Goal: Task Accomplishment & Management: Manage account settings

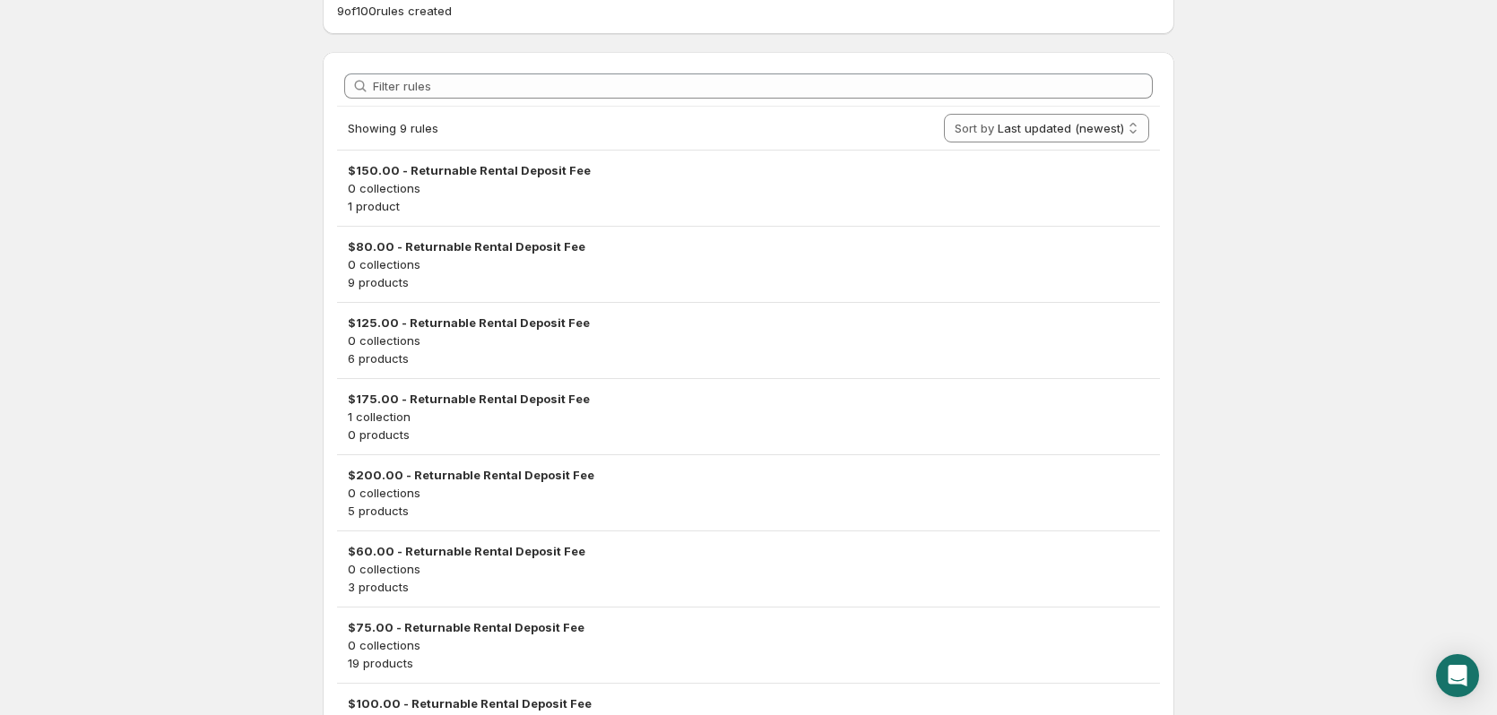
scroll to position [461, 0]
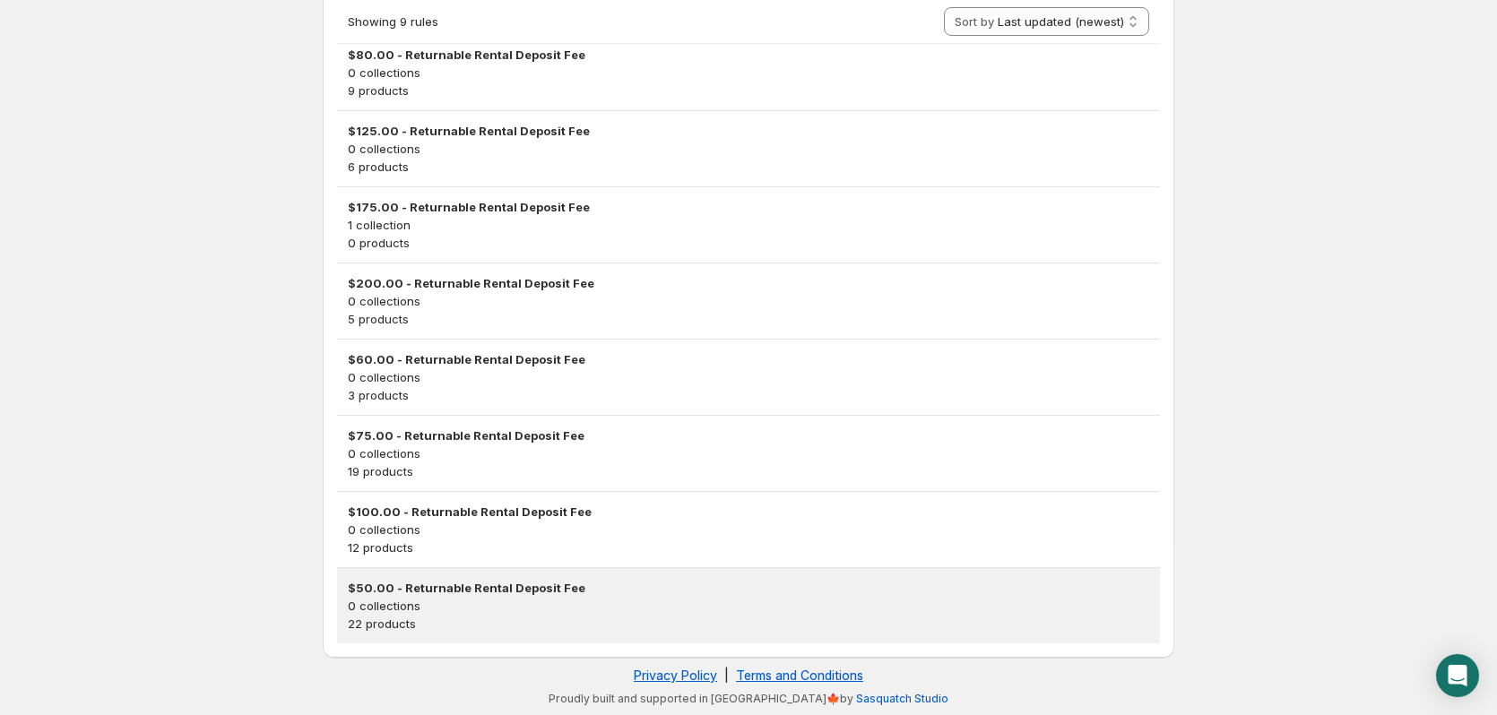
click at [448, 582] on h3 "$50.00 - Returnable Rental Deposit Fee" at bounding box center [748, 588] width 801 height 18
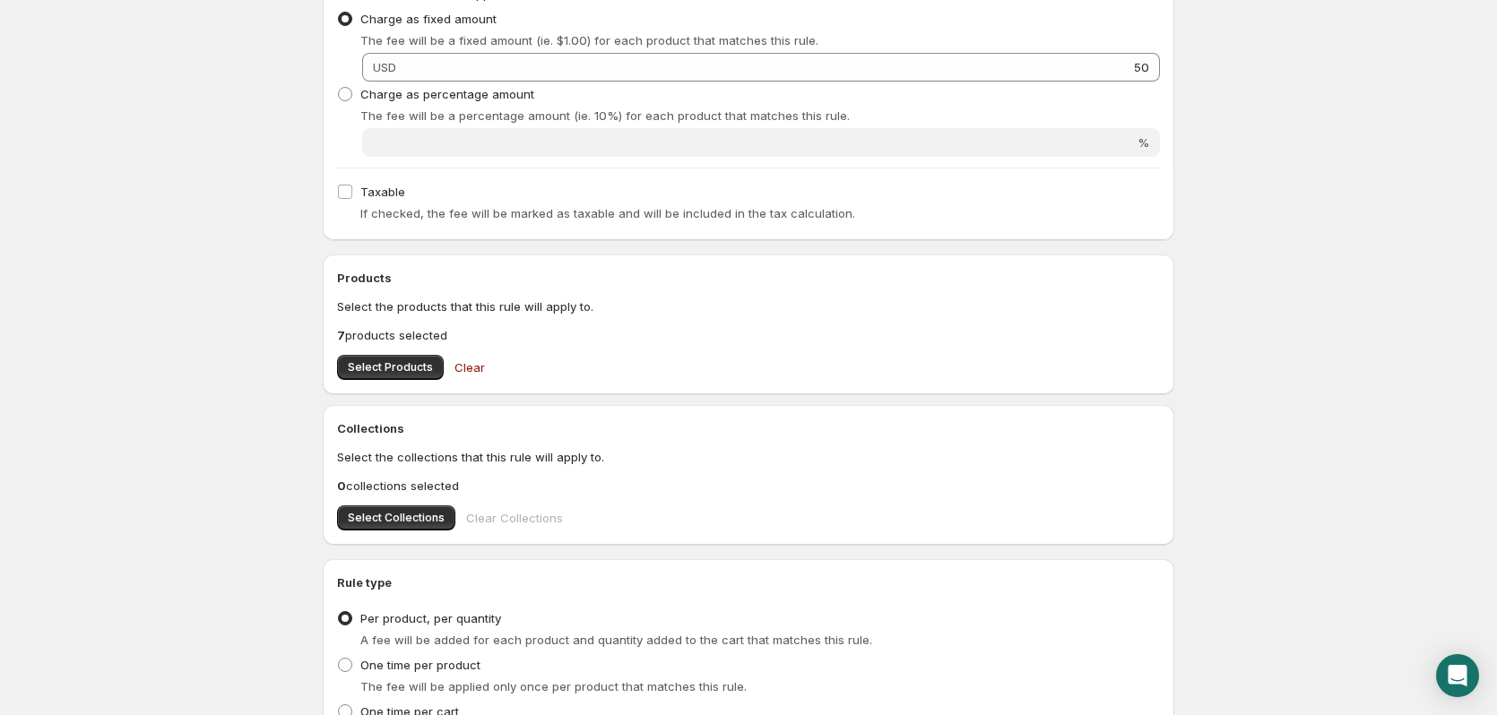
scroll to position [411, 0]
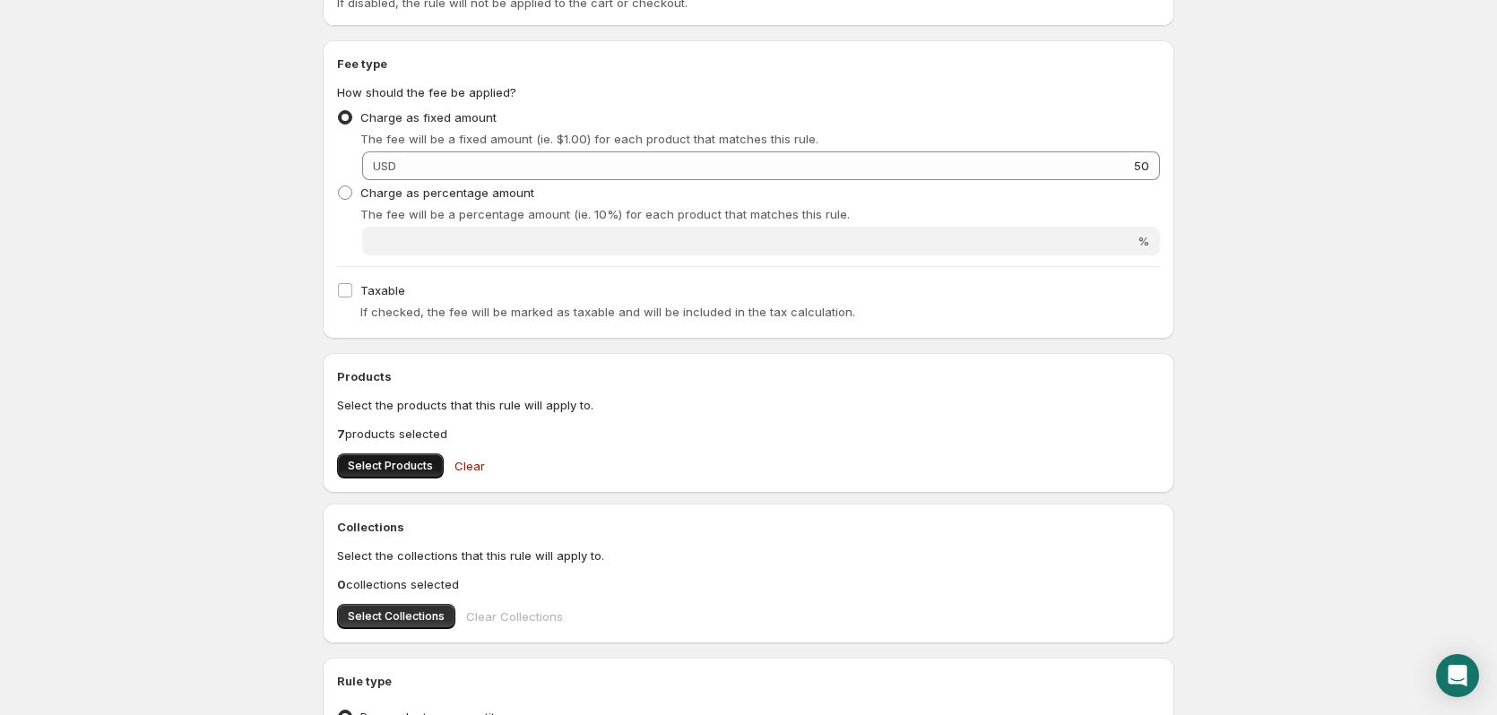
click at [392, 461] on span "Select Products" at bounding box center [390, 466] width 85 height 14
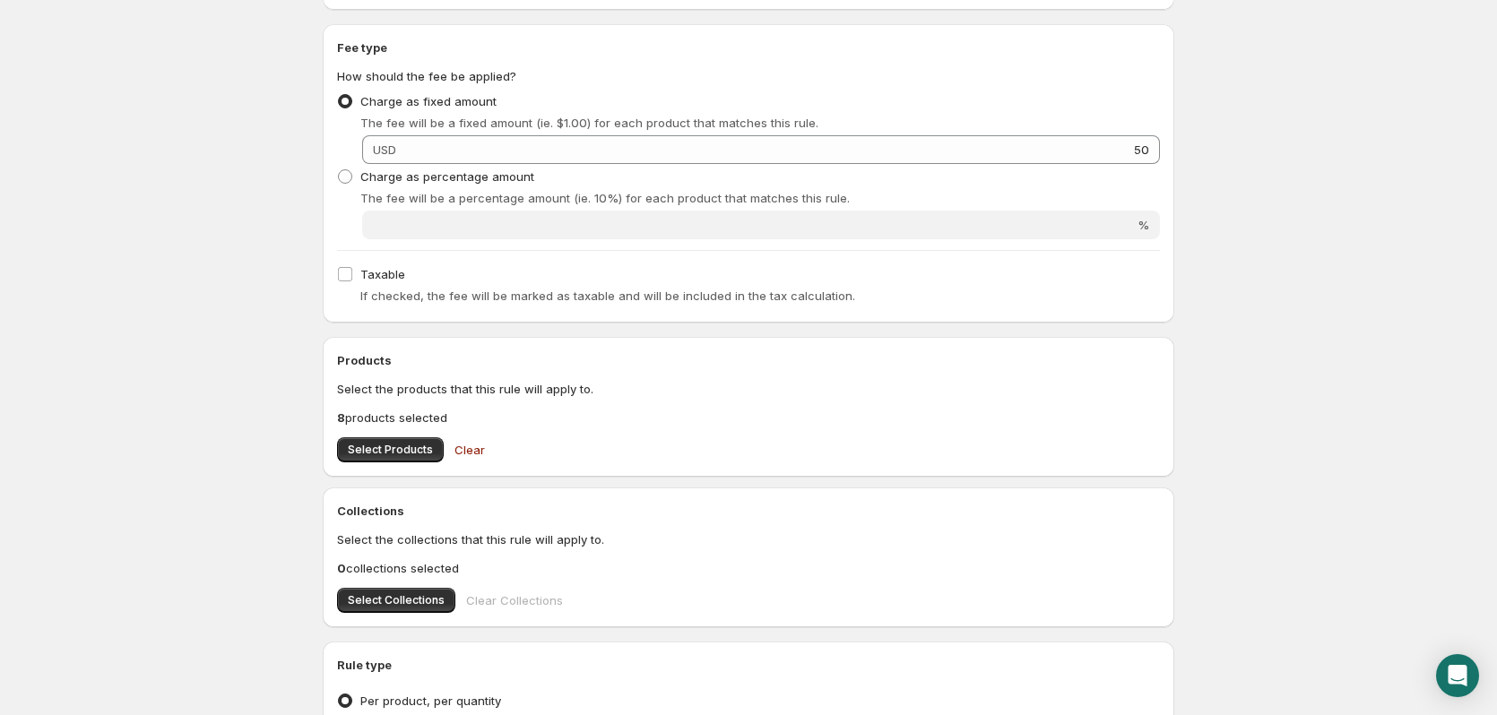
scroll to position [680, 0]
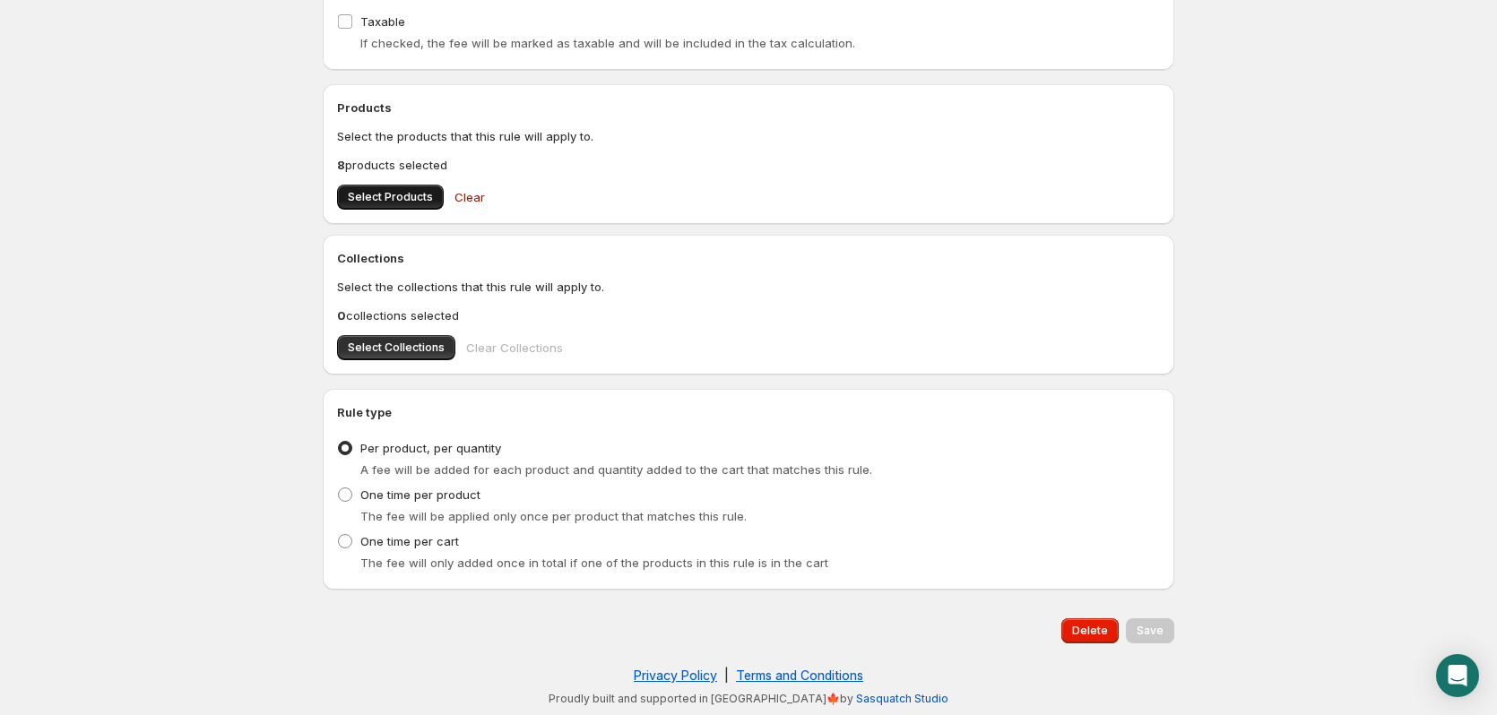
click at [385, 193] on span "Select Products" at bounding box center [390, 197] width 85 height 14
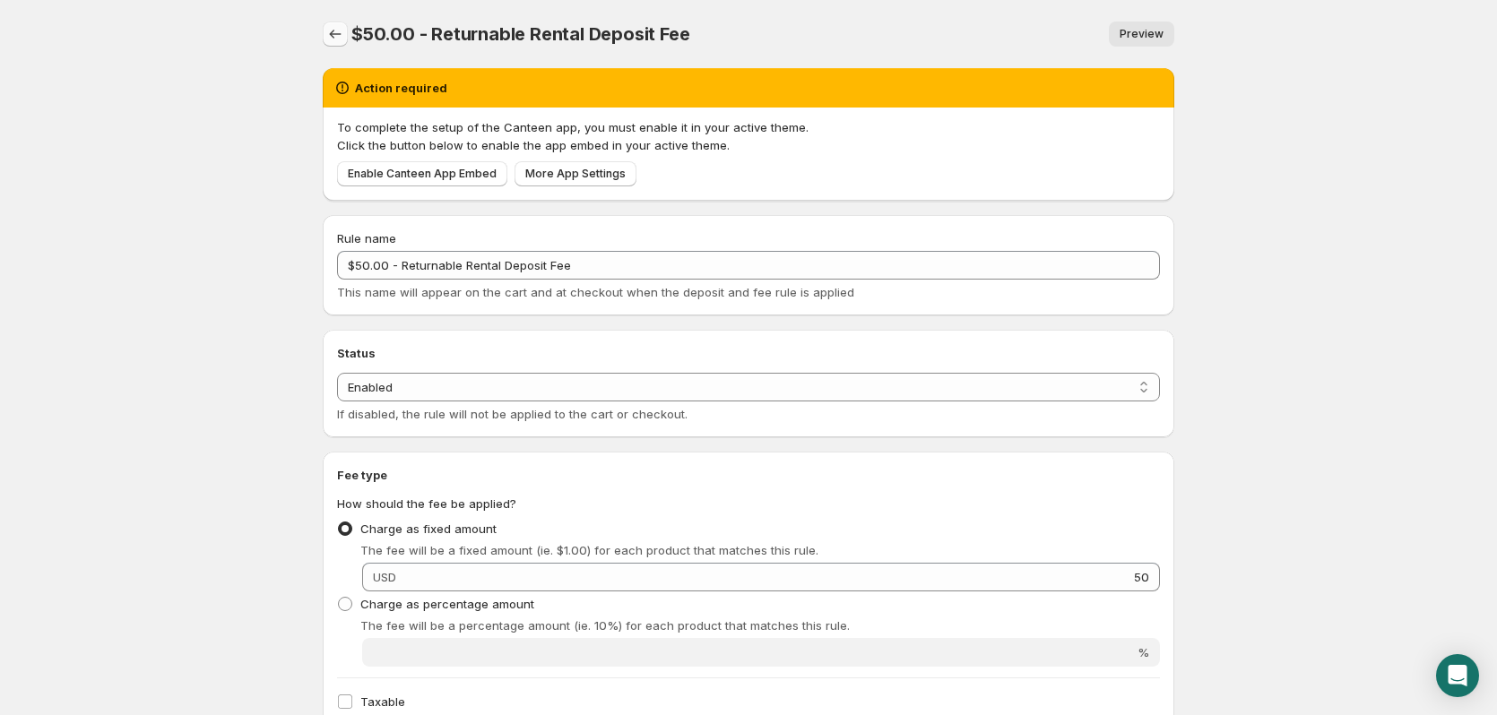
click at [333, 32] on icon "Settings" at bounding box center [335, 34] width 18 height 18
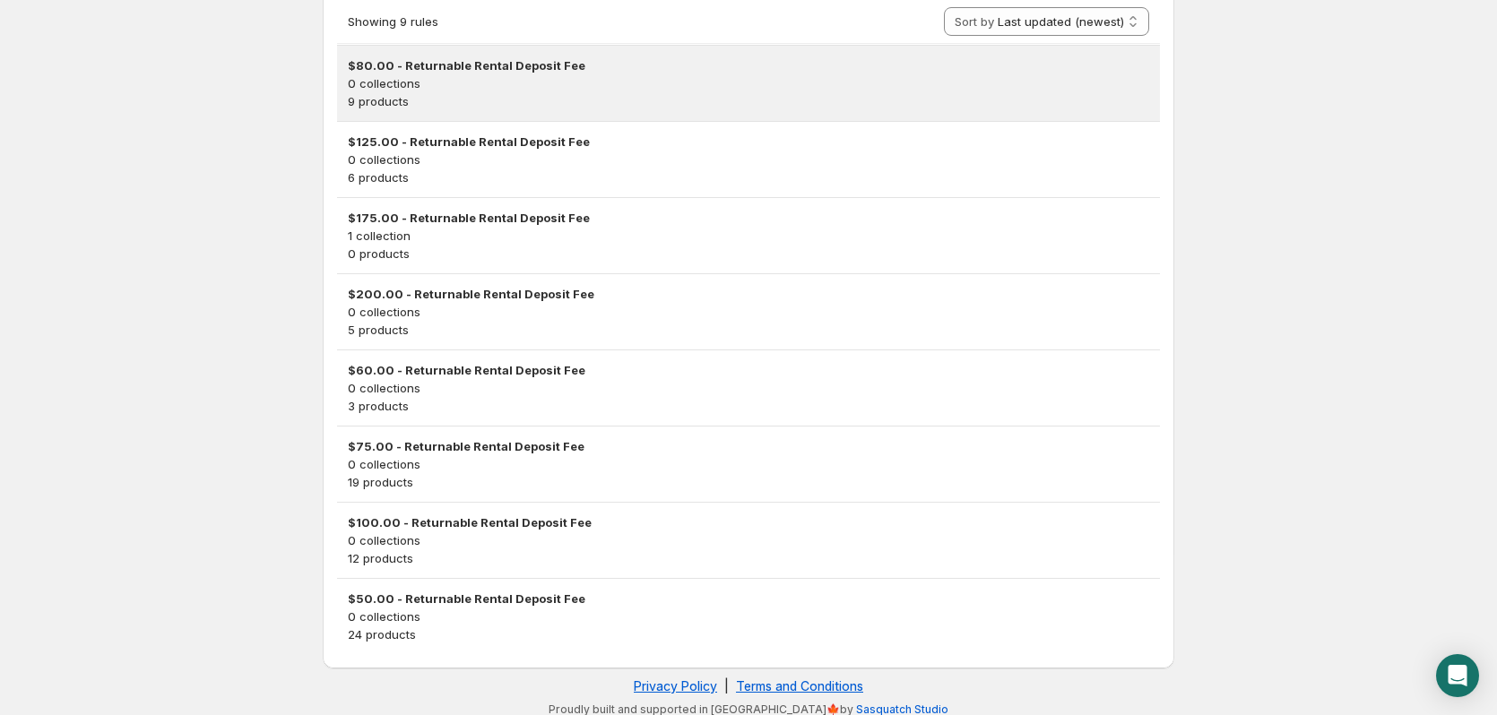
scroll to position [461, 0]
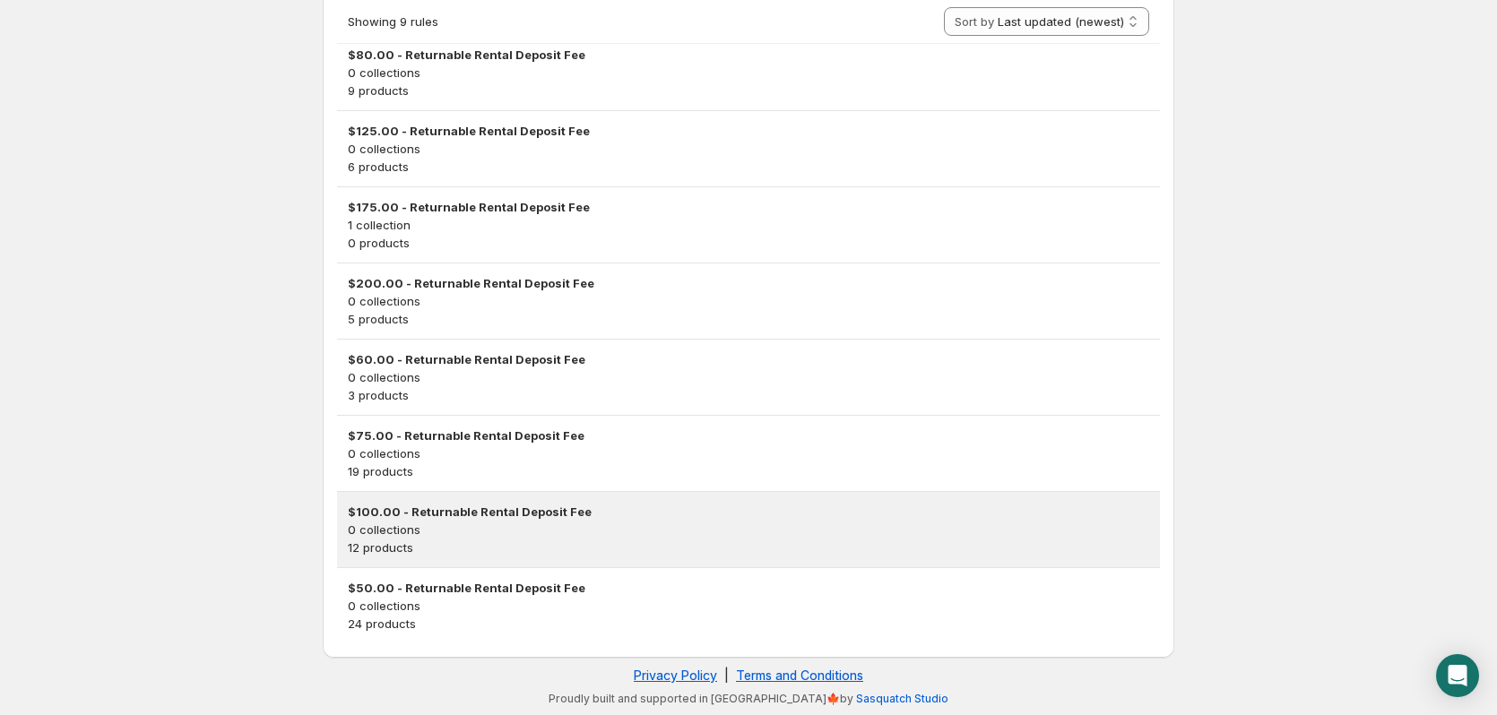
click at [371, 509] on h3 "$100.00 - Returnable Rental Deposit Fee" at bounding box center [748, 512] width 801 height 18
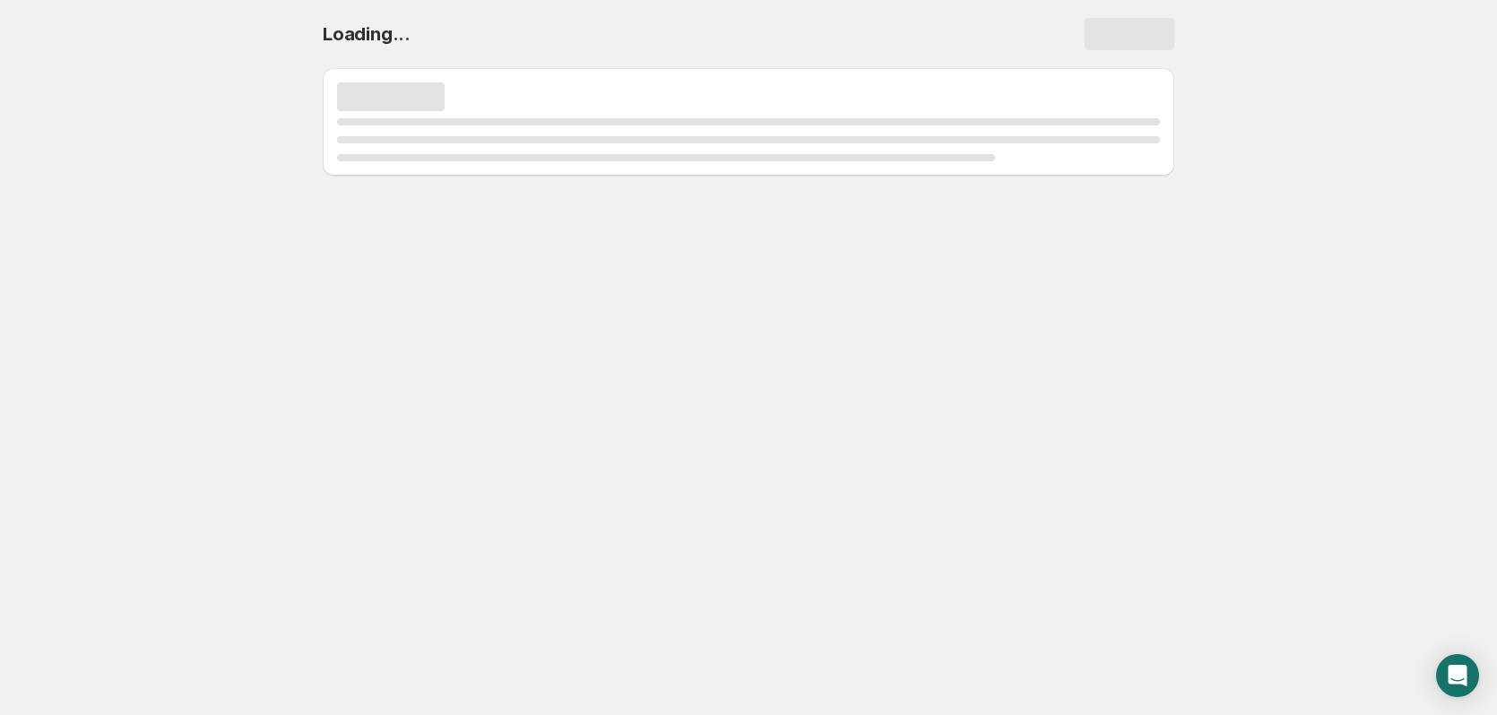
scroll to position [0, 0]
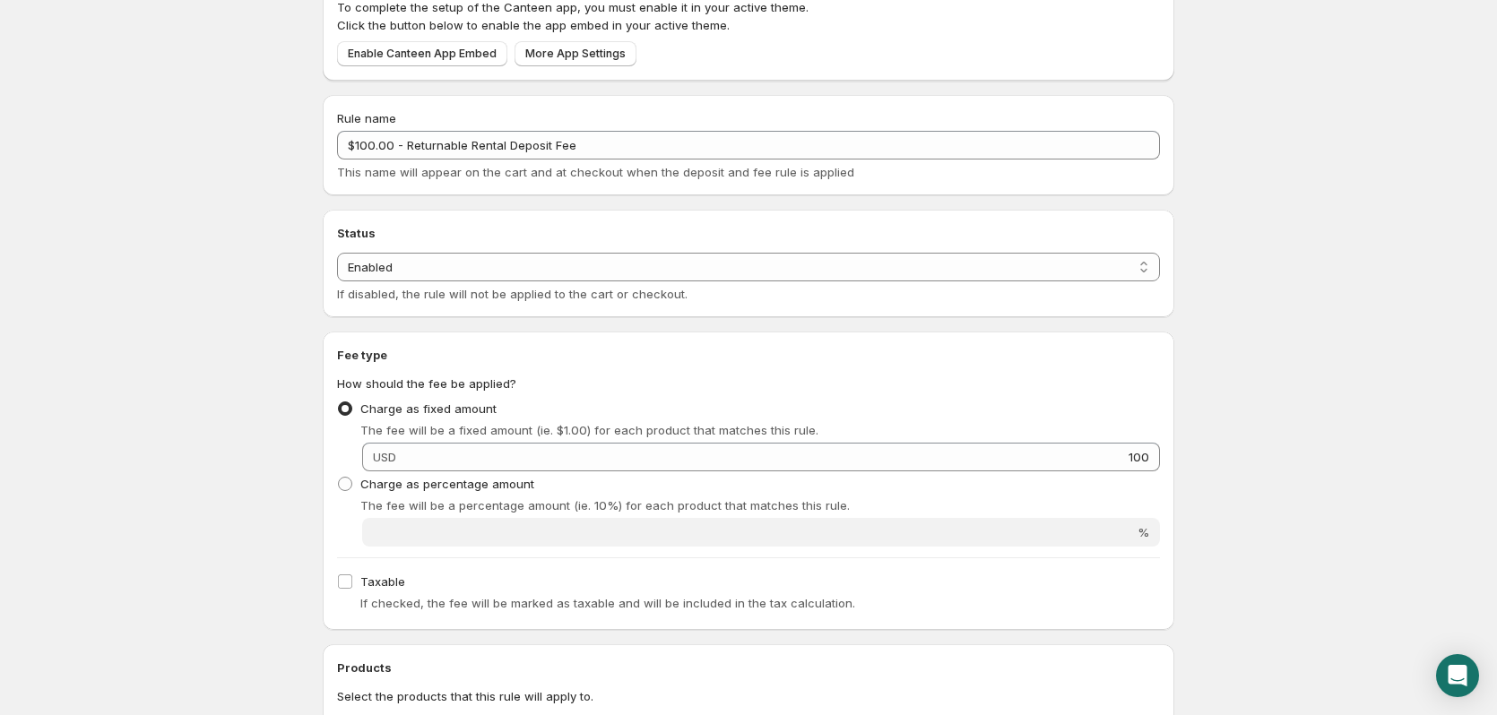
scroll to position [269, 0]
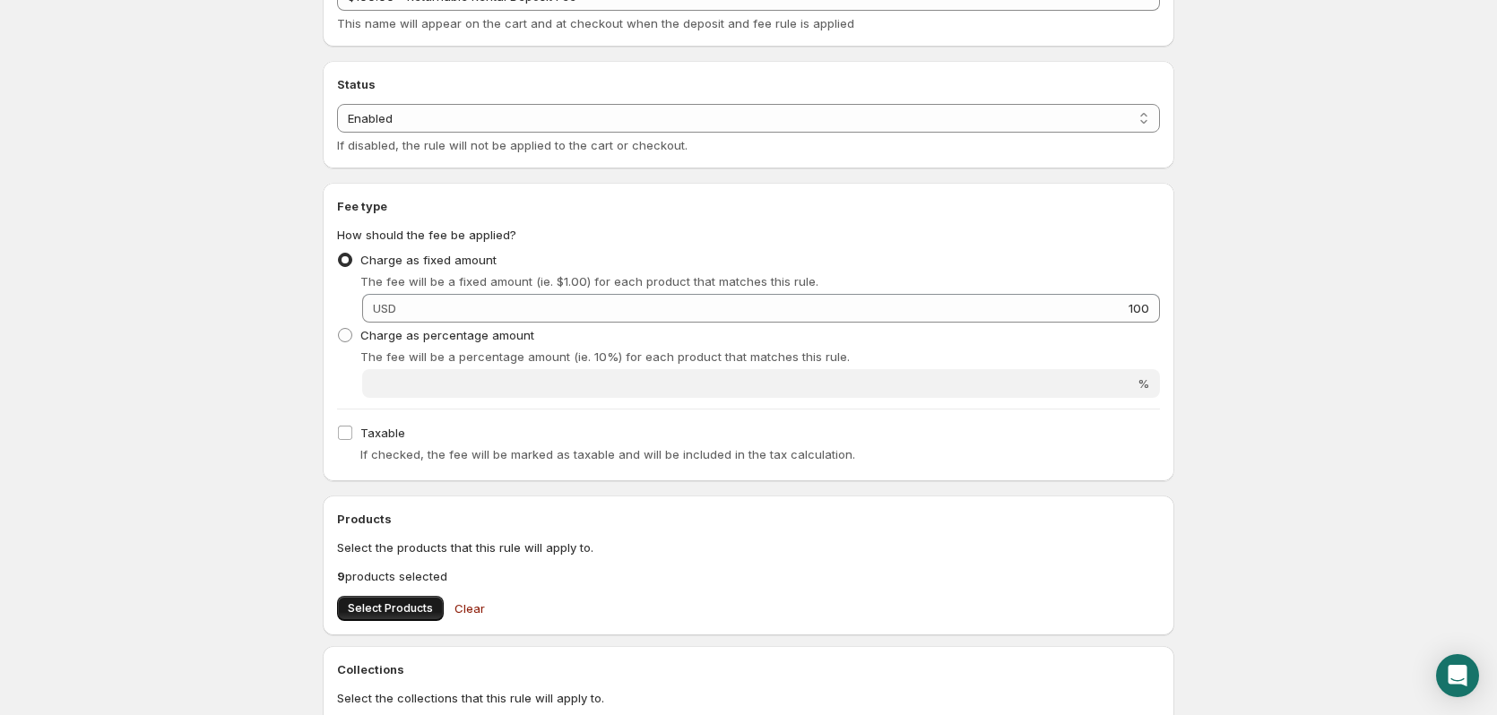
click at [398, 609] on span "Select Products" at bounding box center [390, 608] width 85 height 14
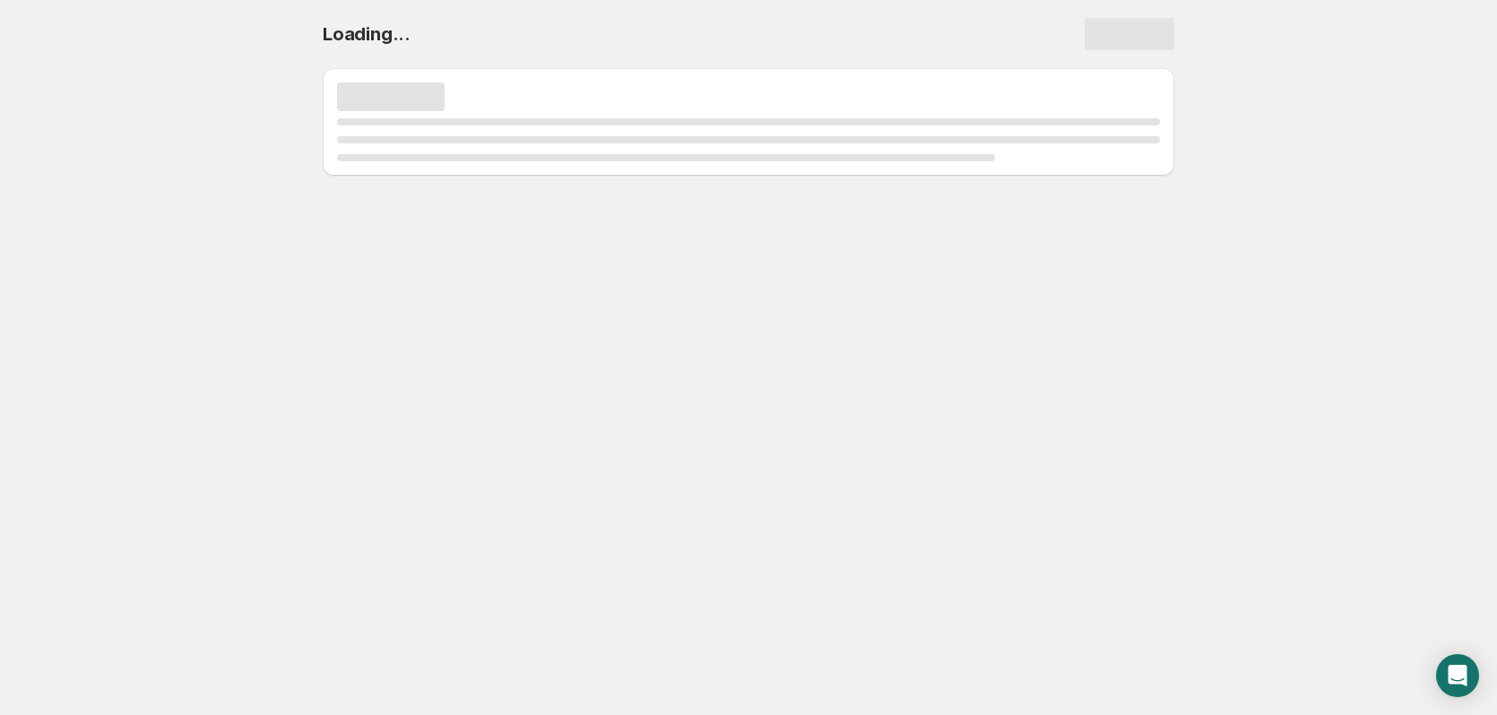
scroll to position [0, 0]
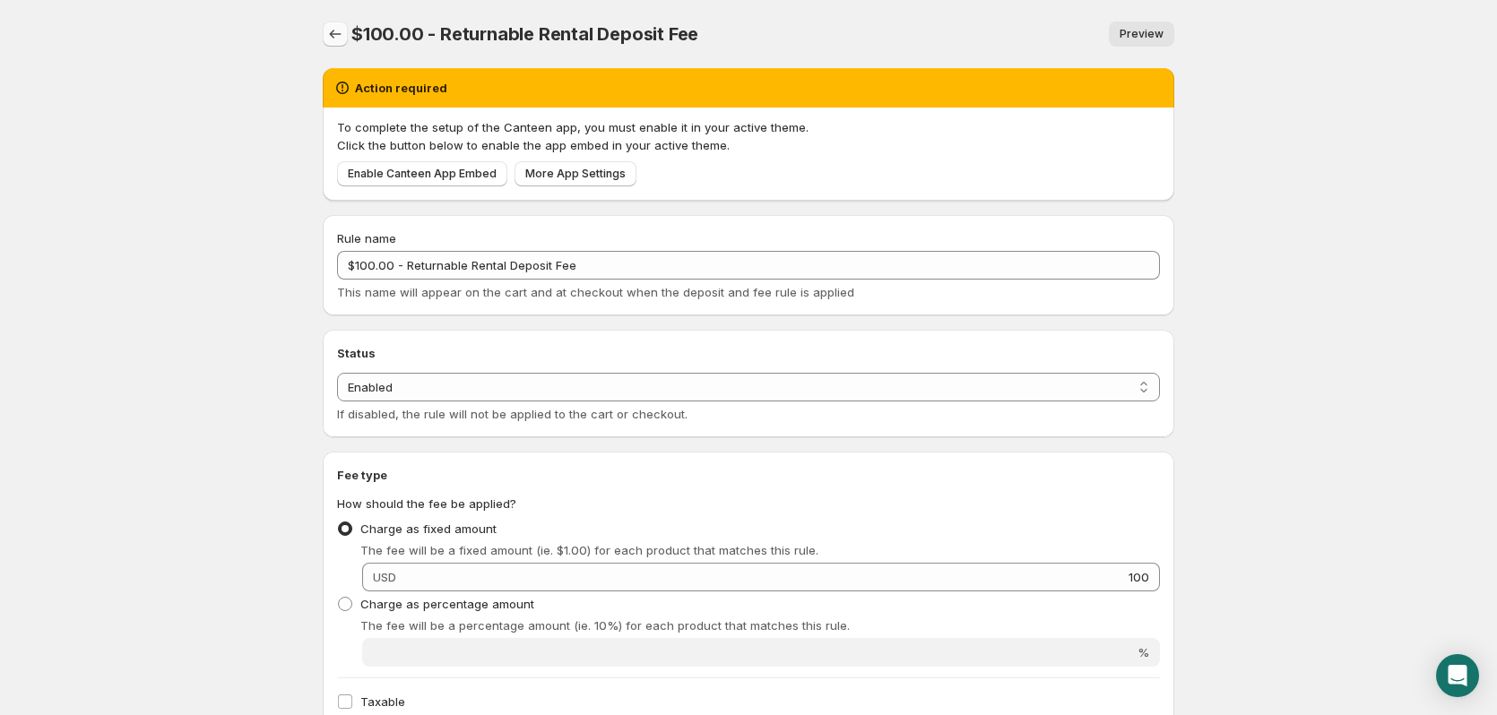
click at [327, 29] on icon "Settings" at bounding box center [335, 34] width 18 height 18
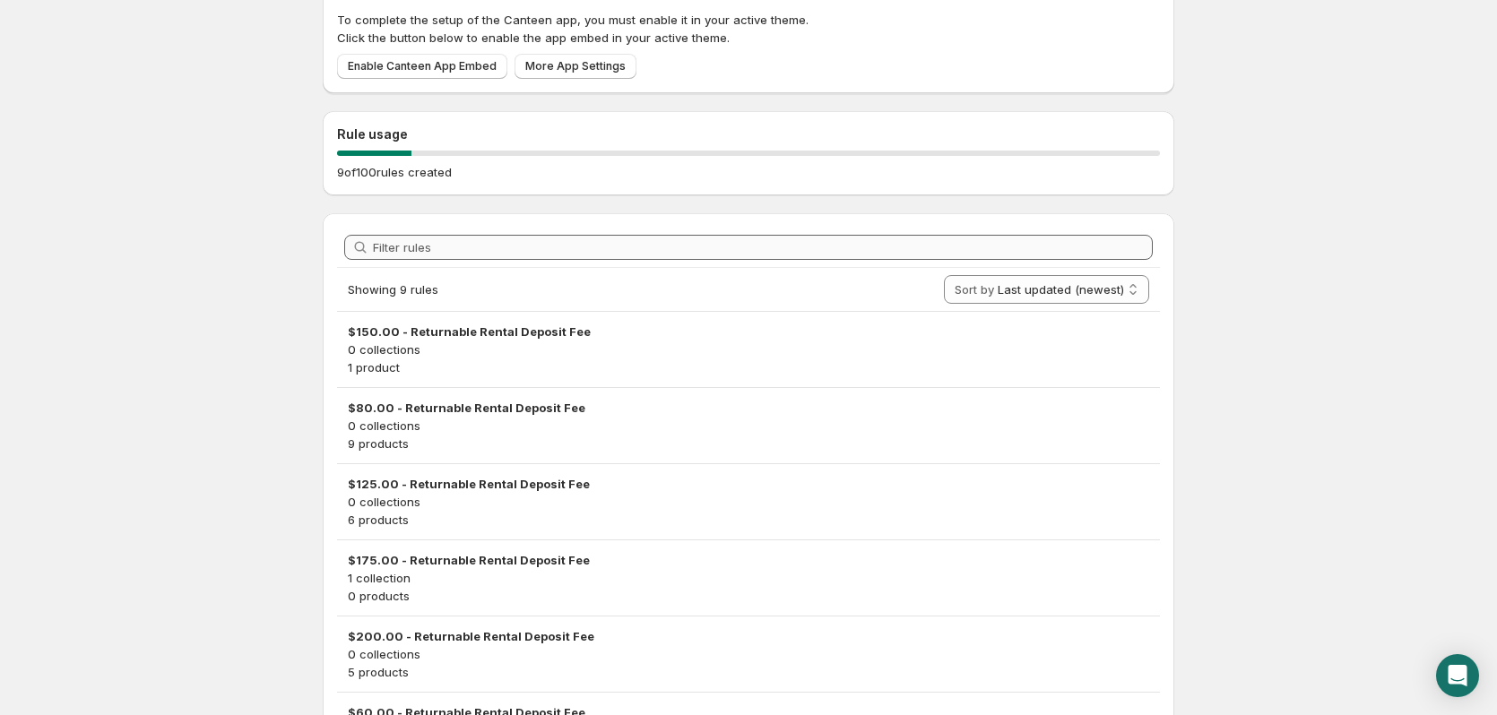
scroll to position [269, 0]
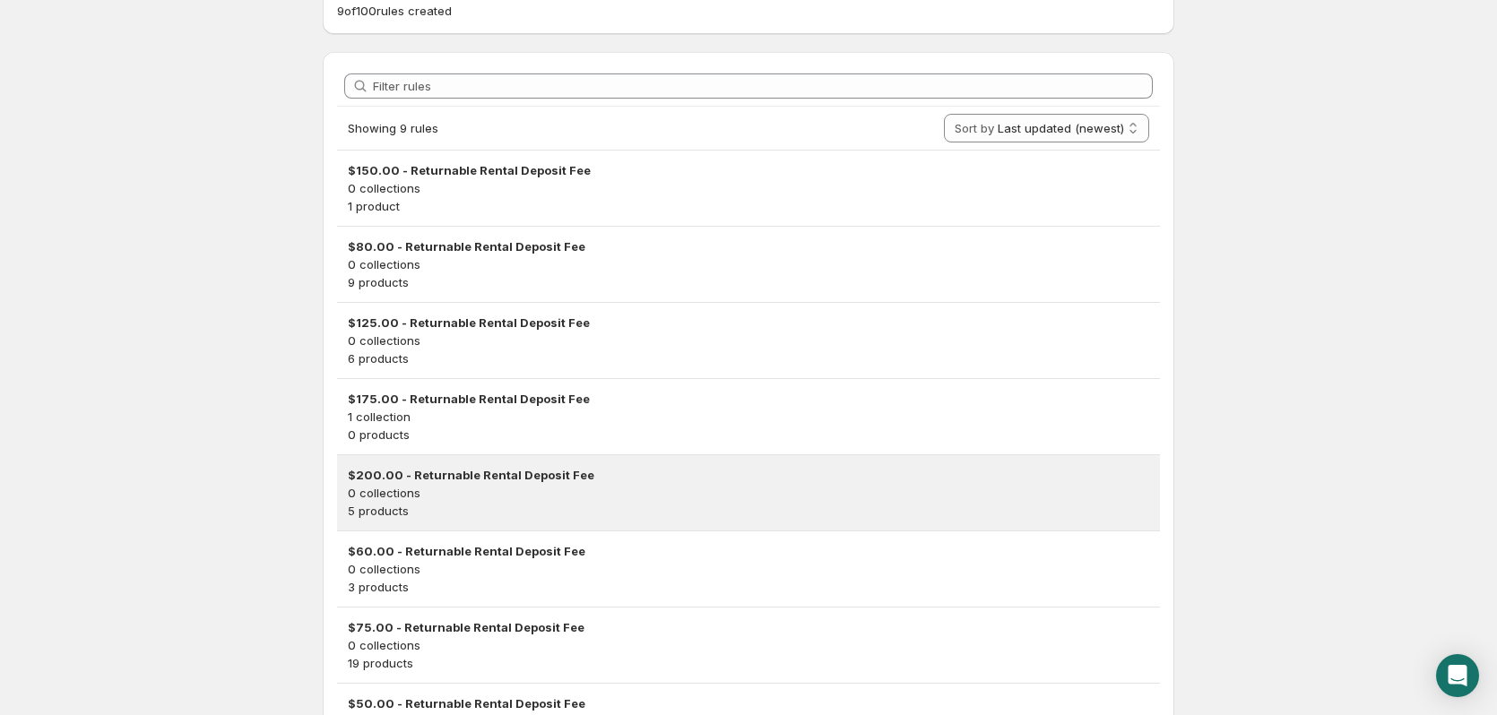
click at [428, 476] on h3 "$200.00 - Returnable Rental Deposit Fee" at bounding box center [748, 475] width 801 height 18
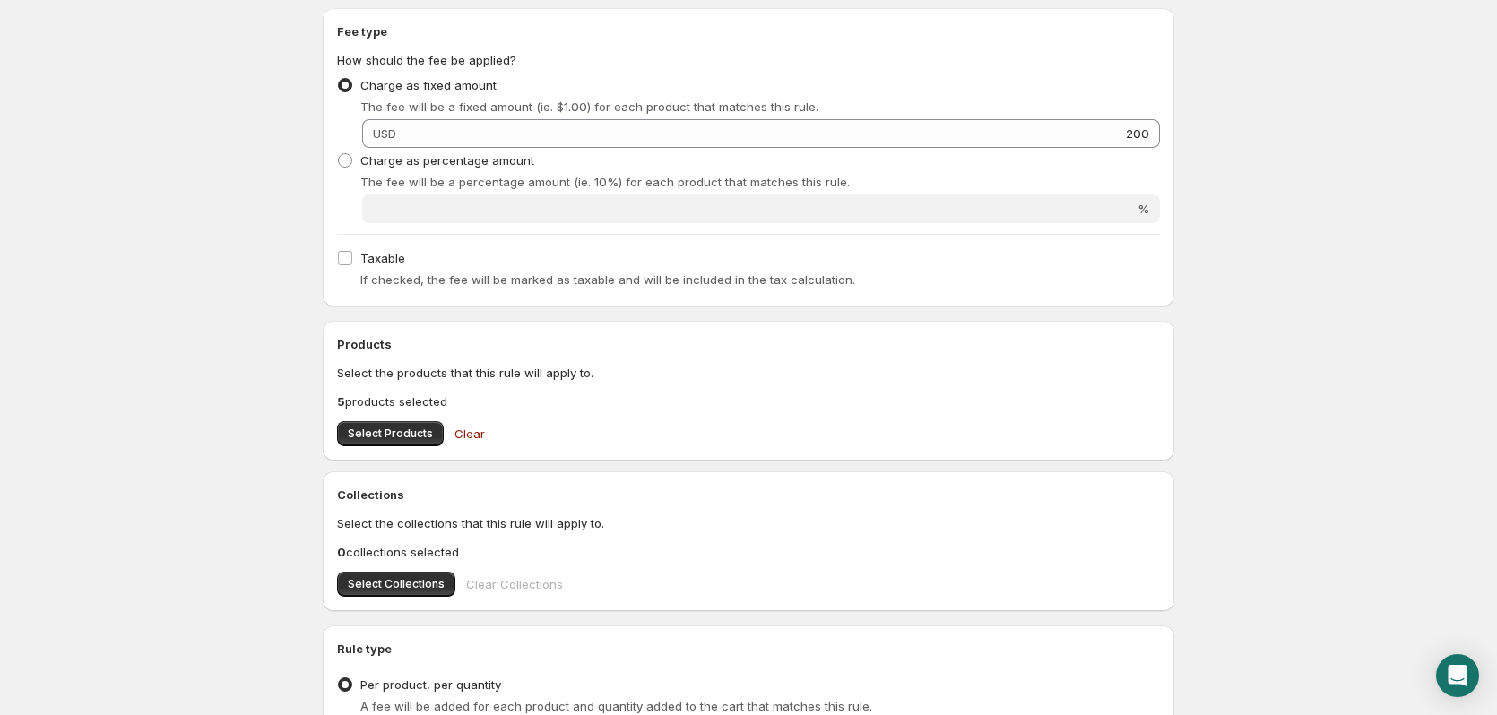
scroll to position [448, 0]
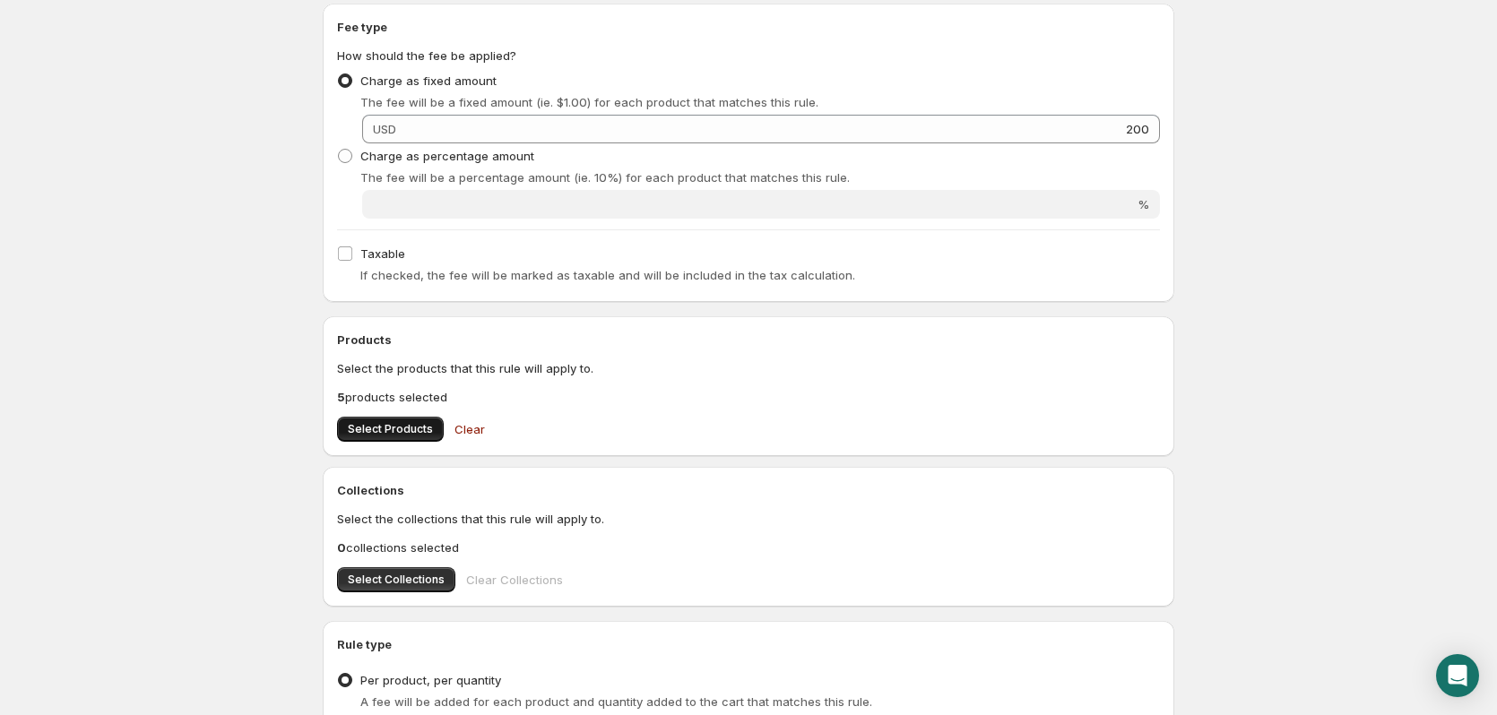
click at [389, 423] on span "Select Products" at bounding box center [390, 429] width 85 height 14
click at [411, 428] on span "Select Products" at bounding box center [390, 429] width 85 height 14
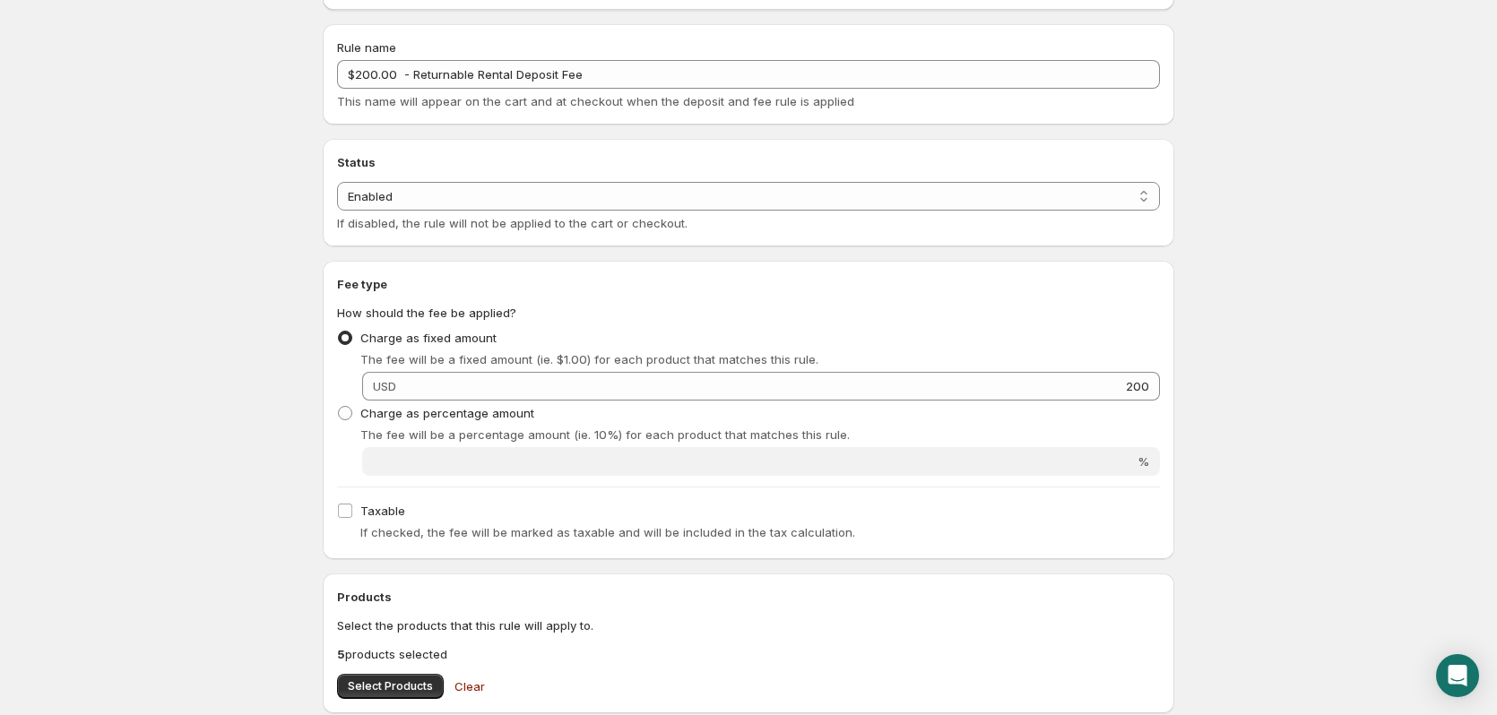
scroll to position [0, 0]
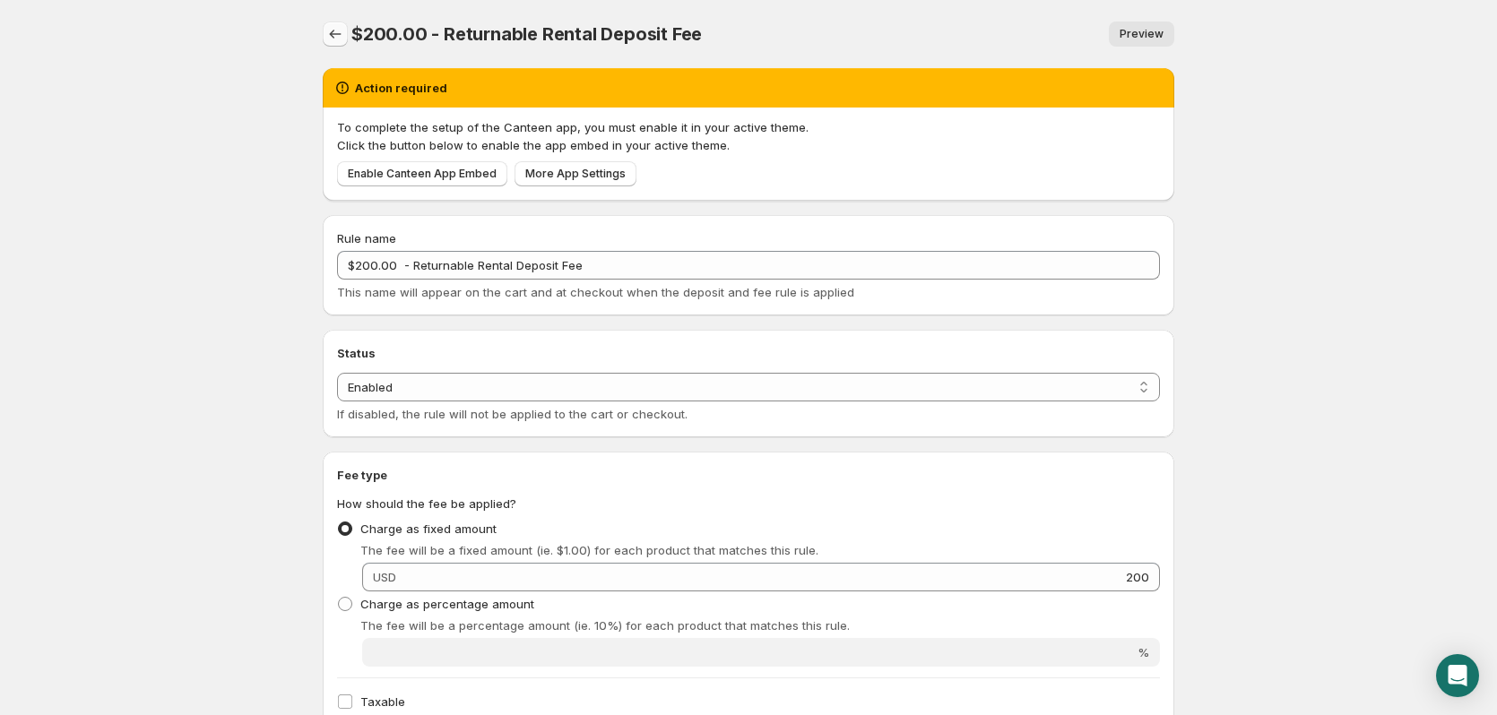
click at [336, 27] on icon "Settings" at bounding box center [335, 34] width 18 height 18
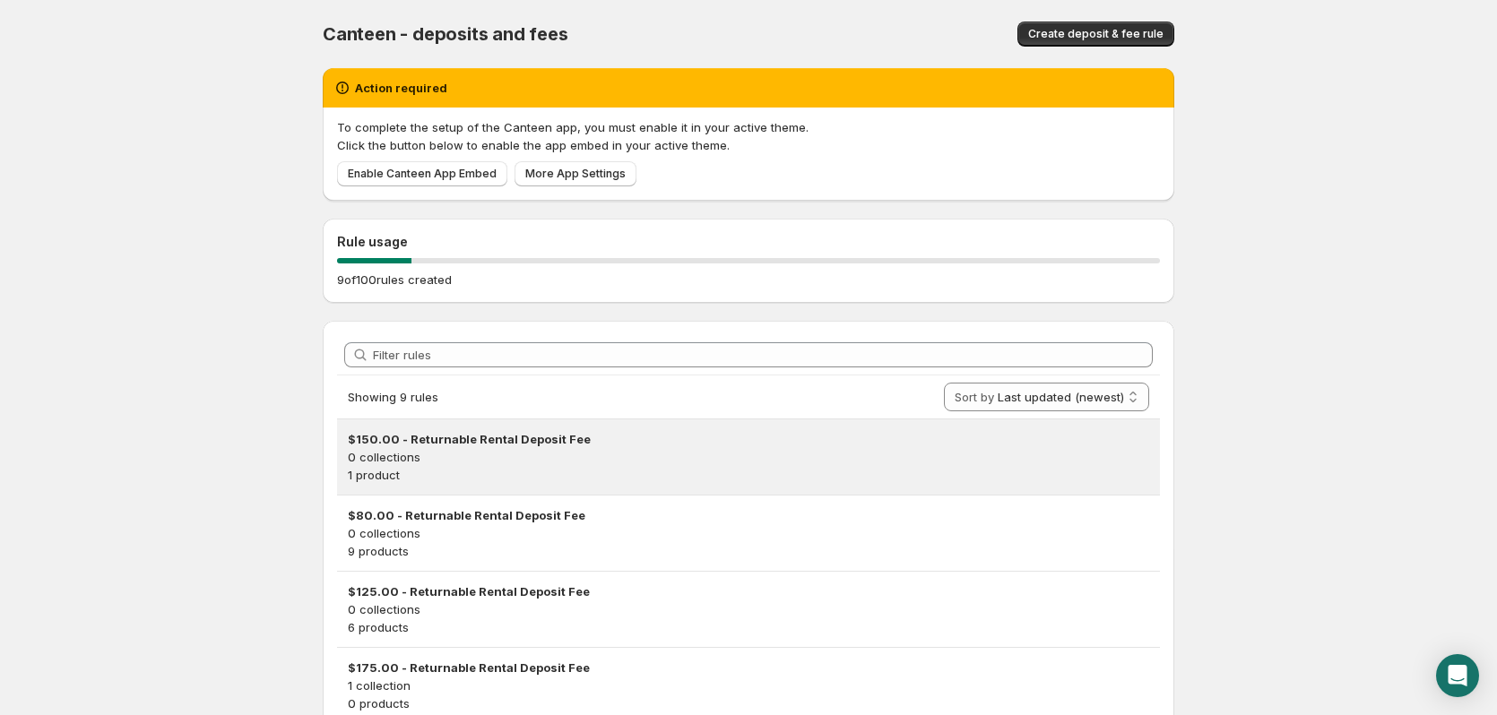
click at [458, 444] on h3 "$150.00 - Returnable Rental Deposit Fee" at bounding box center [748, 439] width 801 height 18
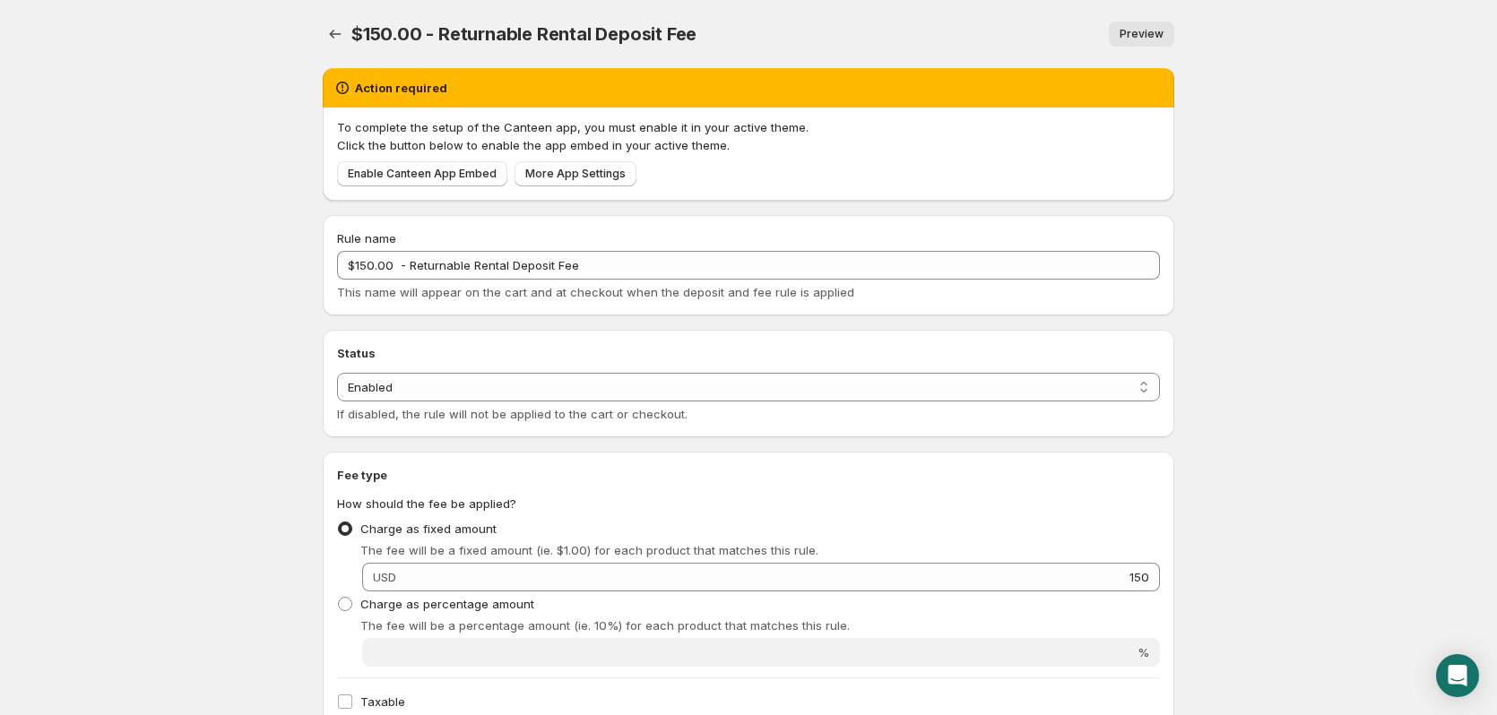
scroll to position [269, 0]
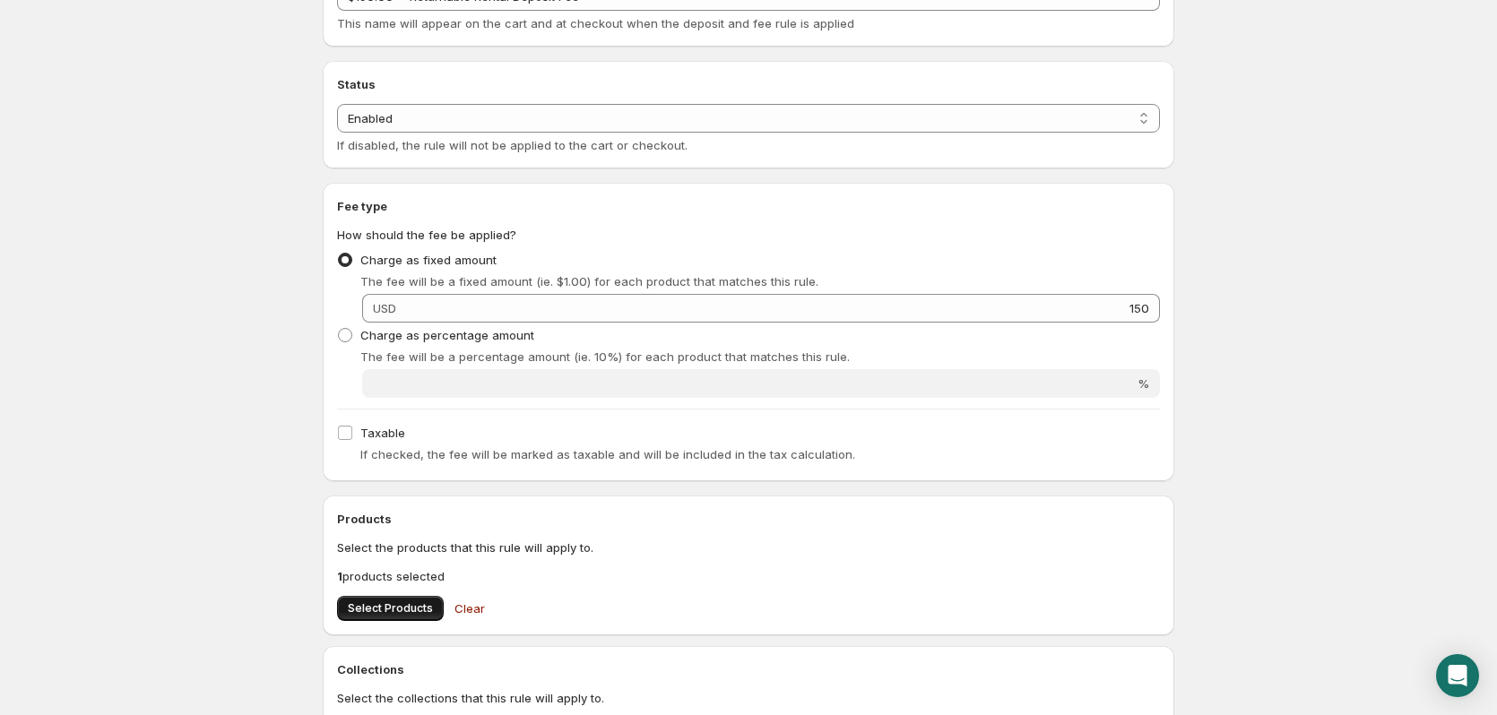
click at [382, 605] on span "Select Products" at bounding box center [390, 608] width 85 height 14
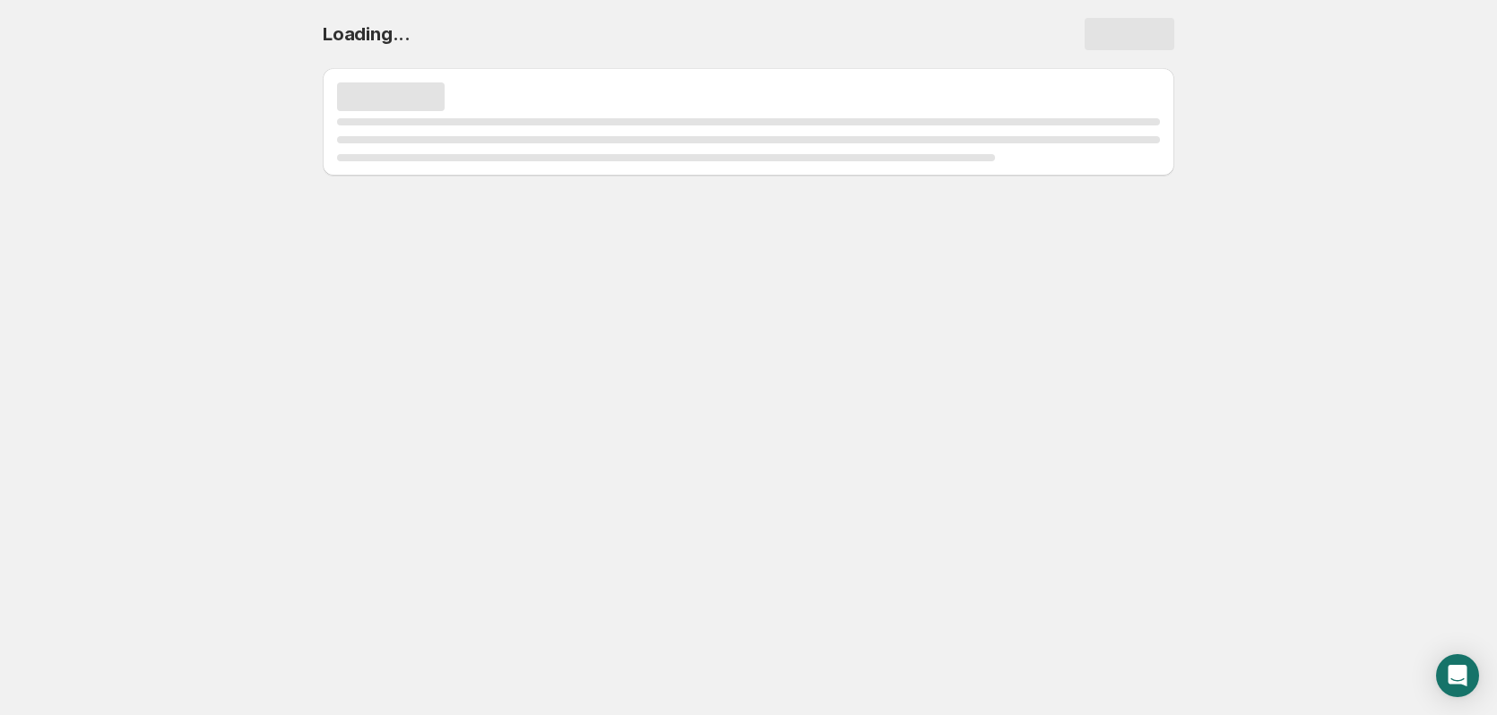
scroll to position [0, 0]
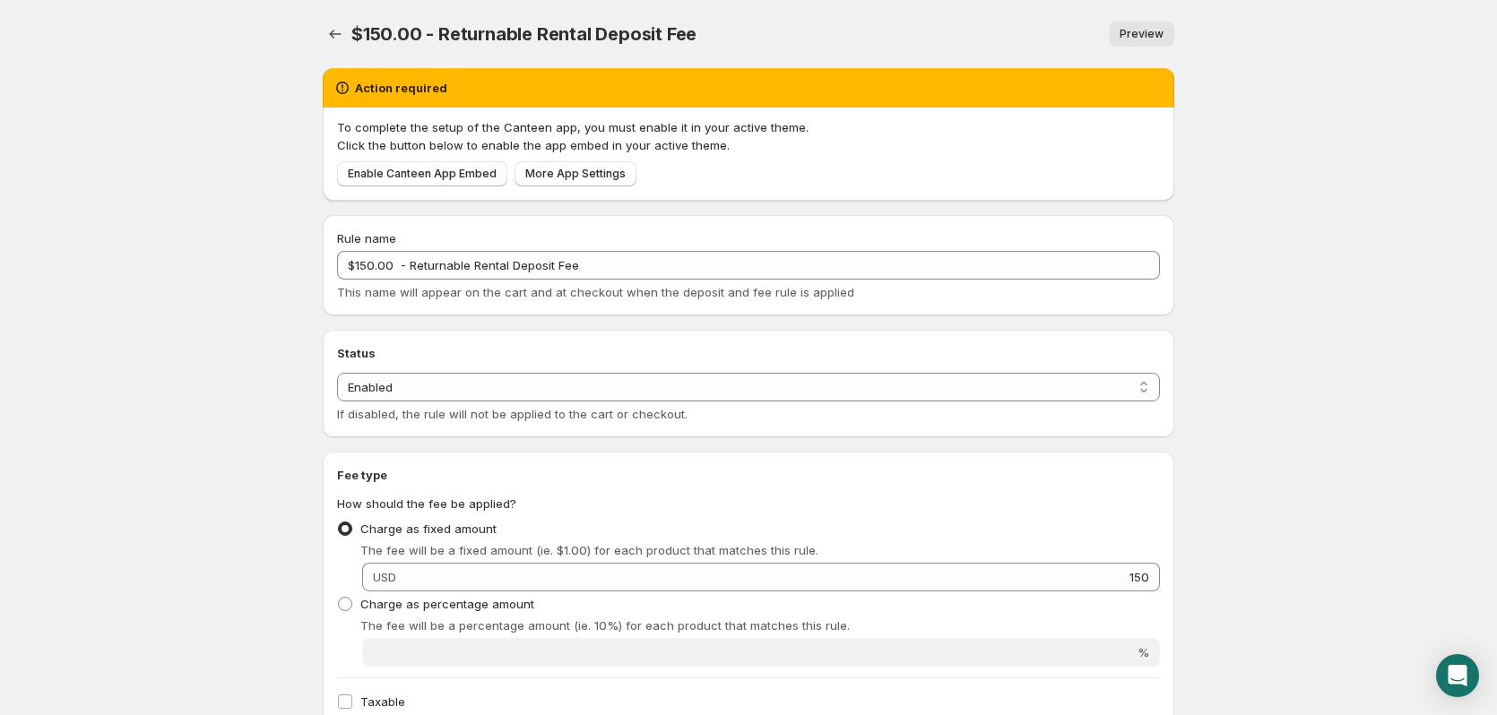
click at [317, 34] on div "$150.00 - Returnable Rental Deposit Fee. This page is ready $150.00 - Returnabl…" at bounding box center [748, 698] width 895 height 1396
click at [325, 33] on button "Settings" at bounding box center [335, 34] width 25 height 25
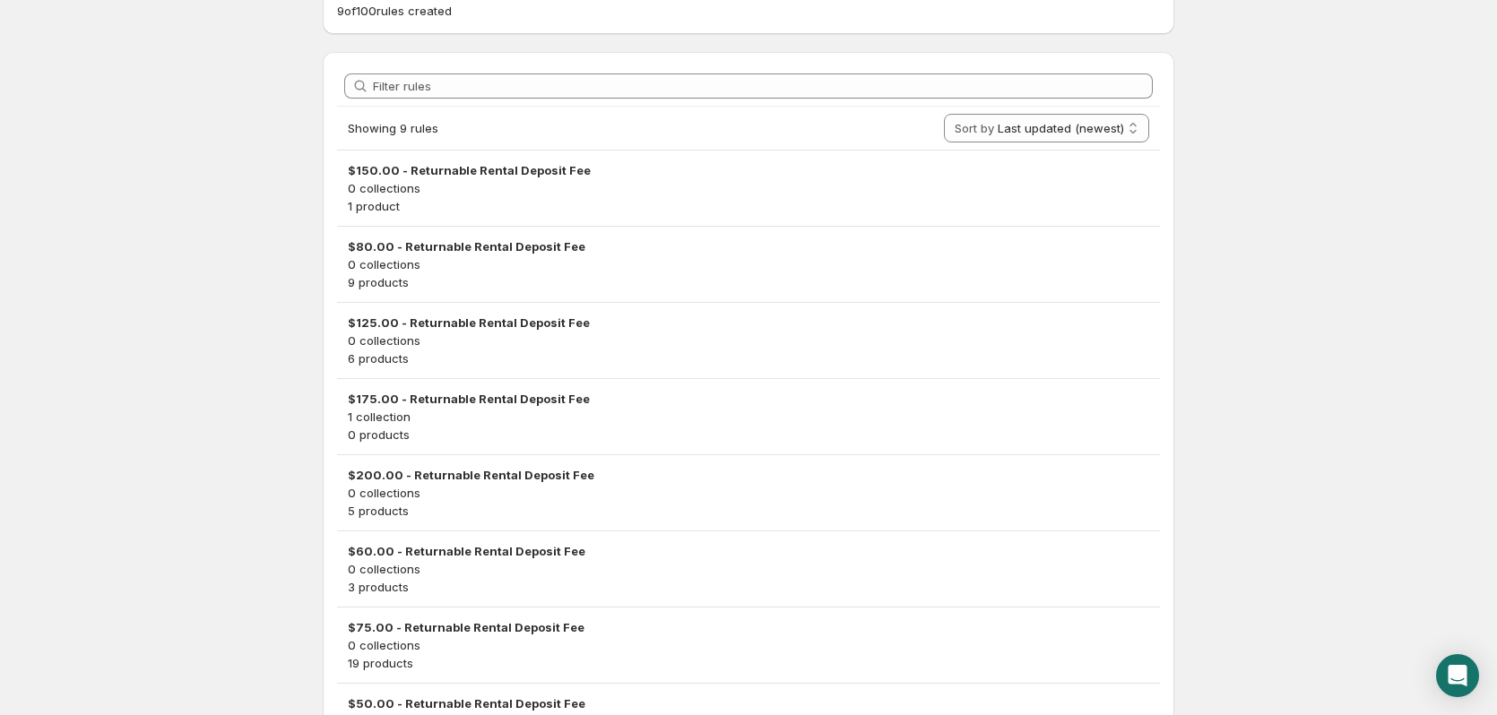
scroll to position [461, 0]
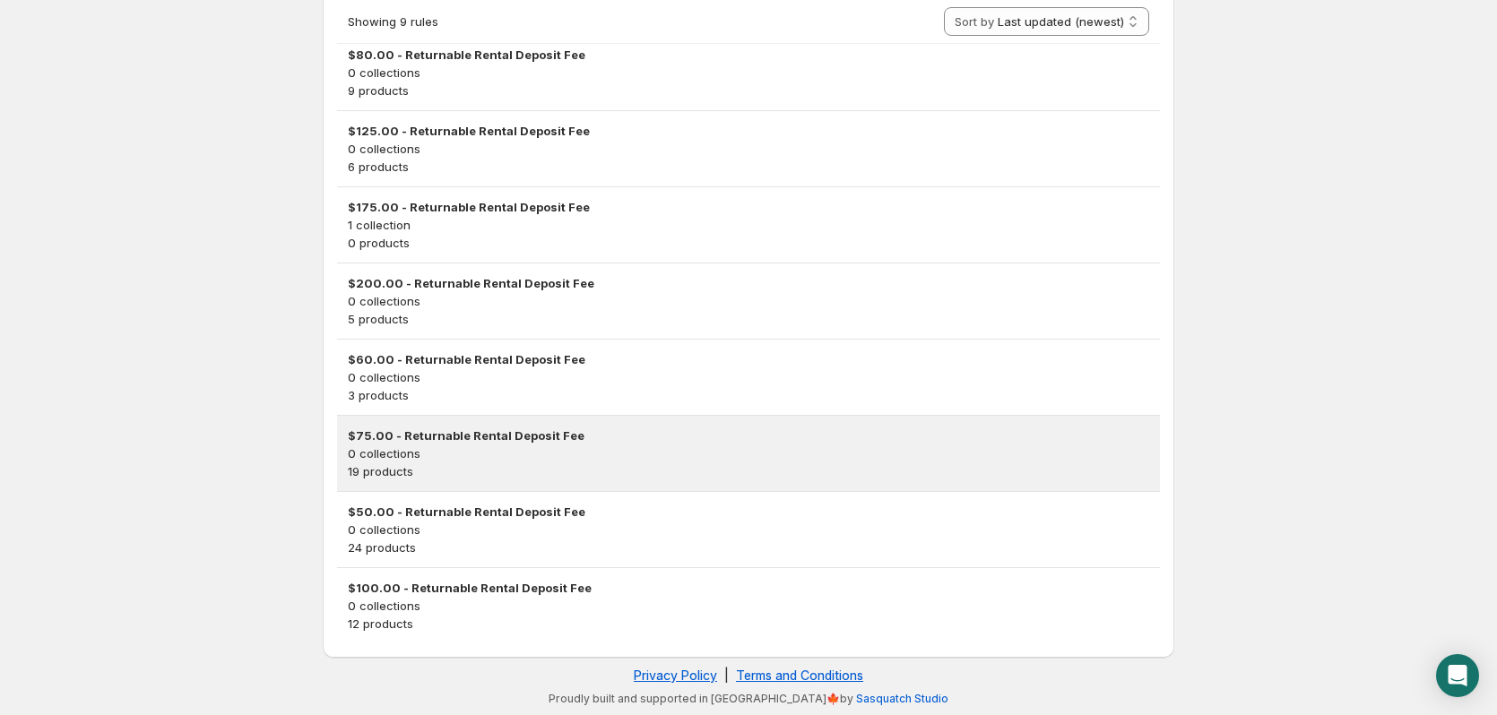
click at [417, 429] on h3 "$75.00 - Returnable Rental Deposit Fee" at bounding box center [748, 436] width 801 height 18
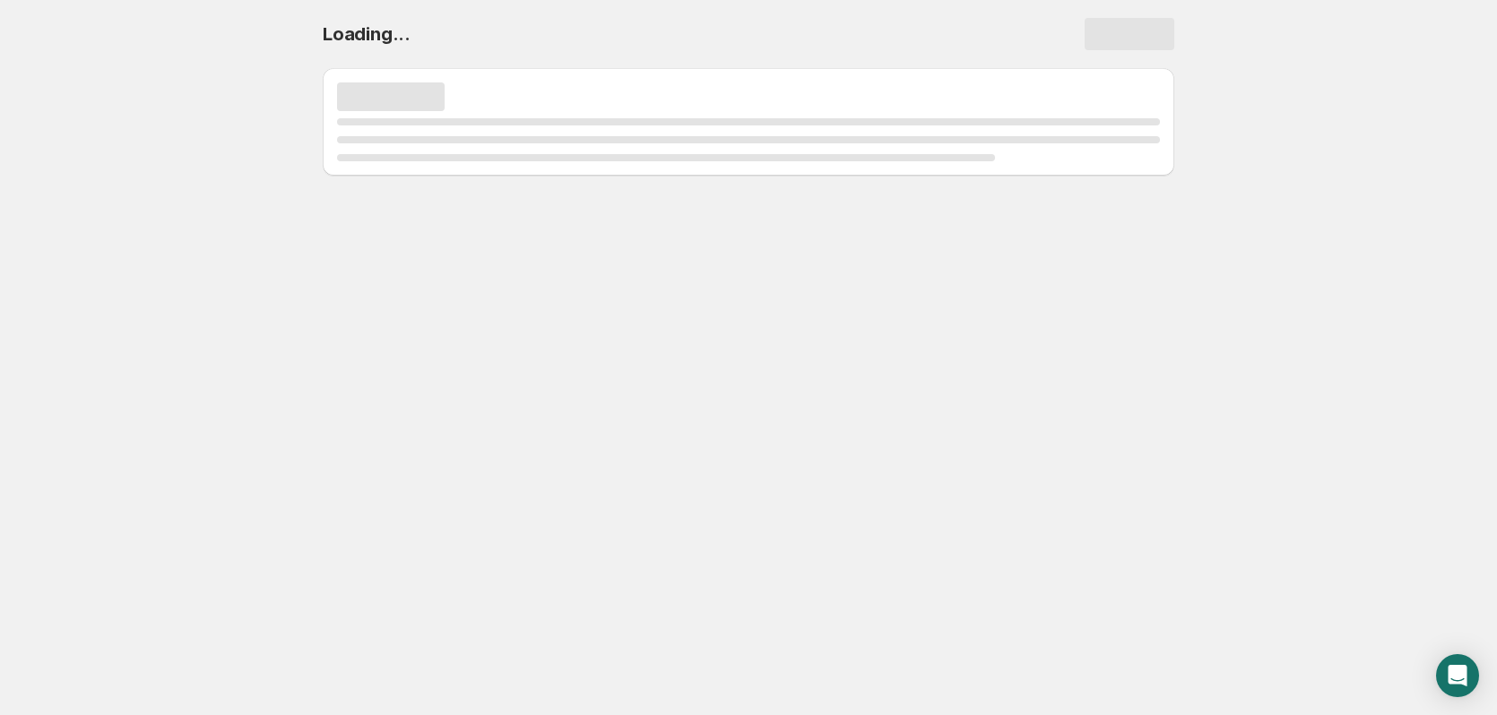
scroll to position [0, 0]
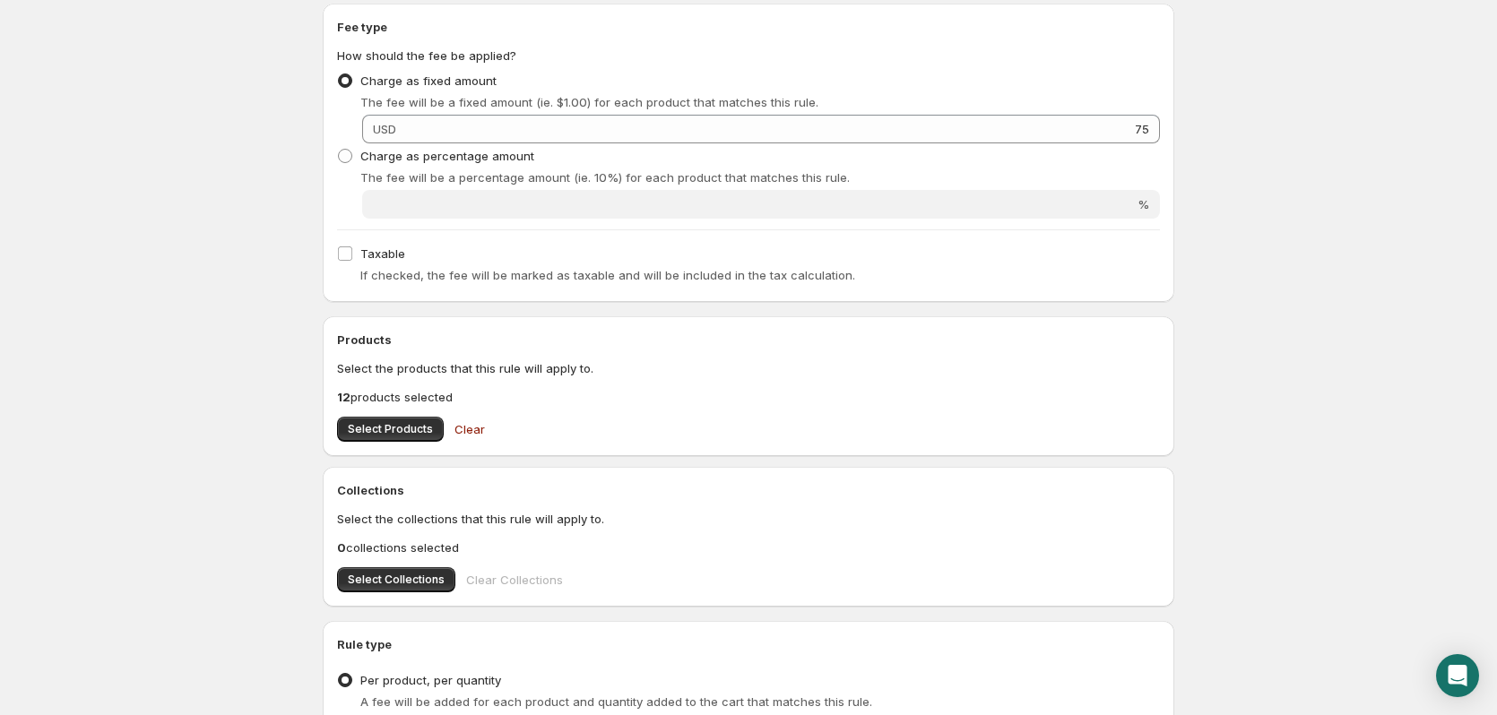
scroll to position [627, 0]
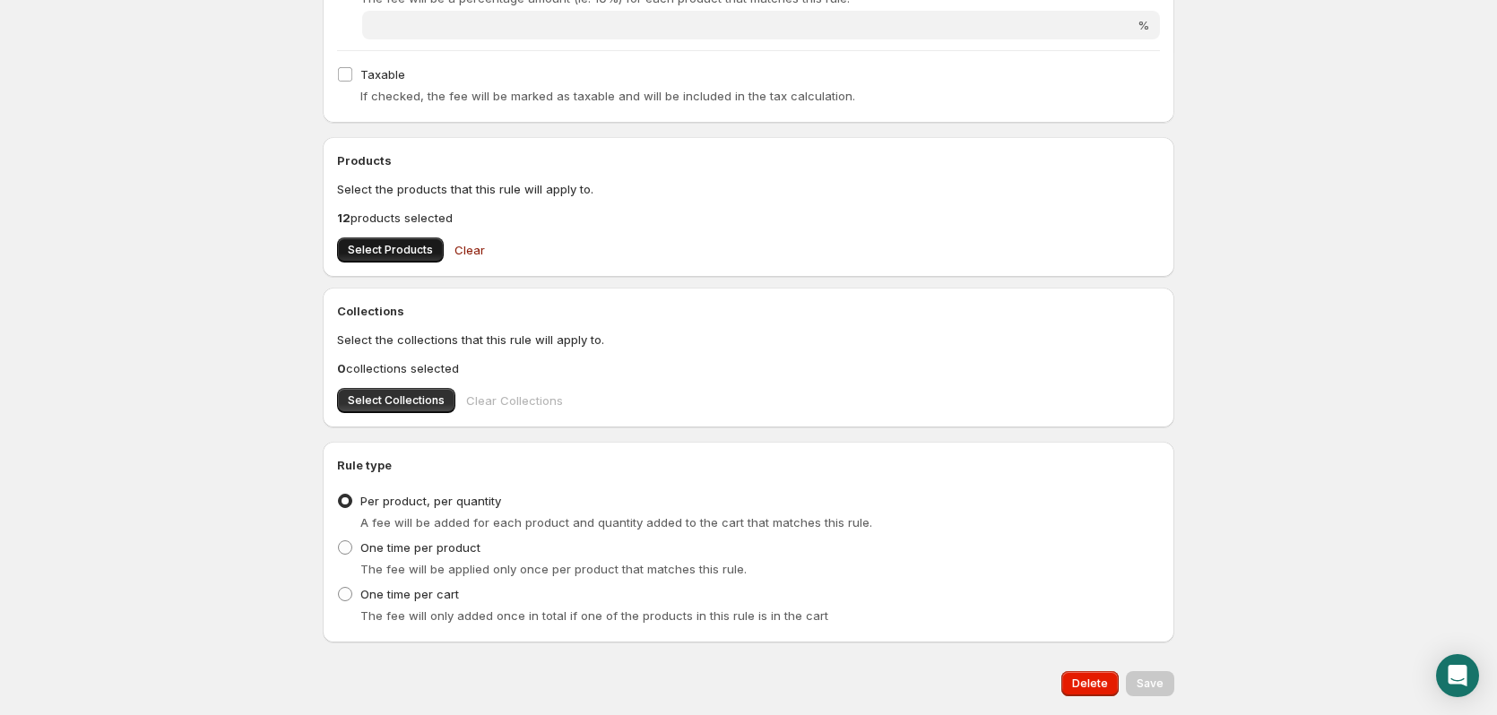
click at [398, 247] on span "Select Products" at bounding box center [390, 250] width 85 height 14
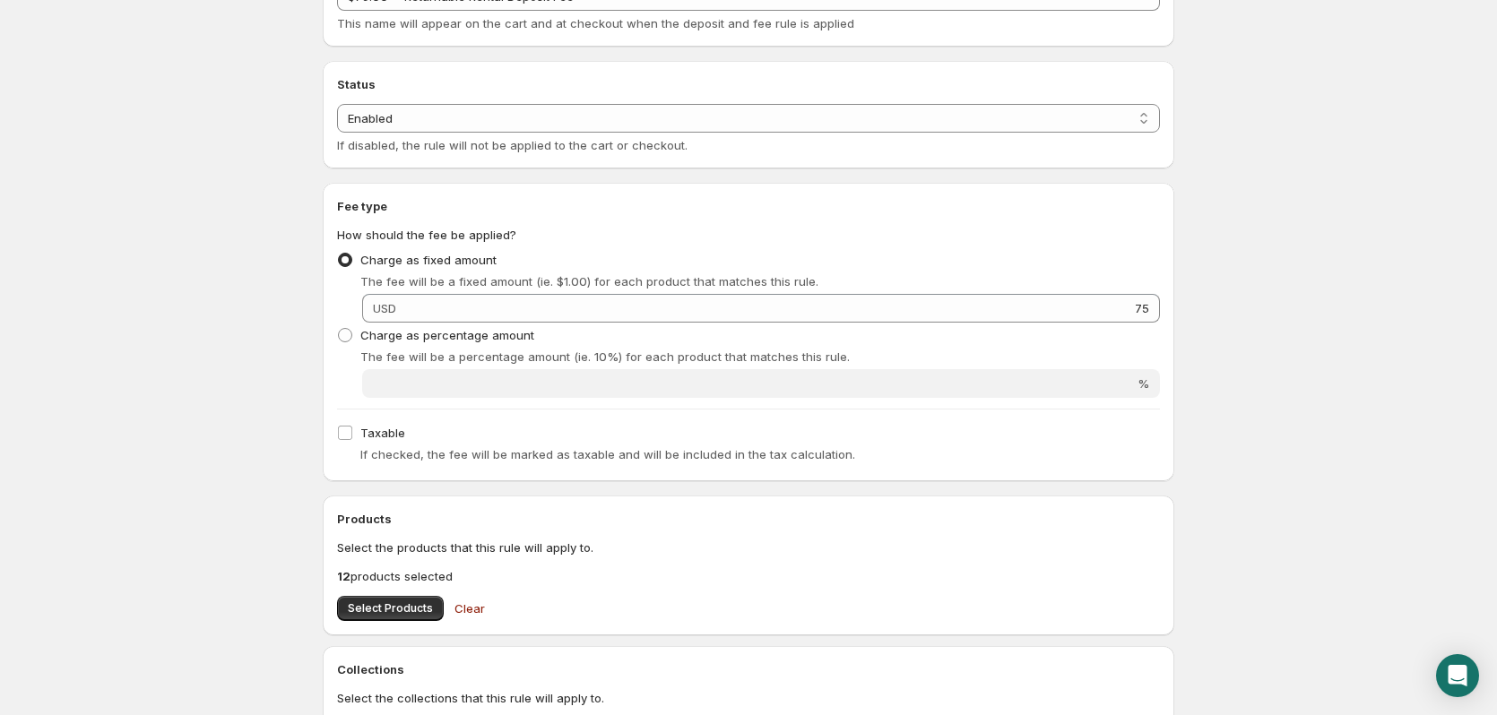
scroll to position [0, 0]
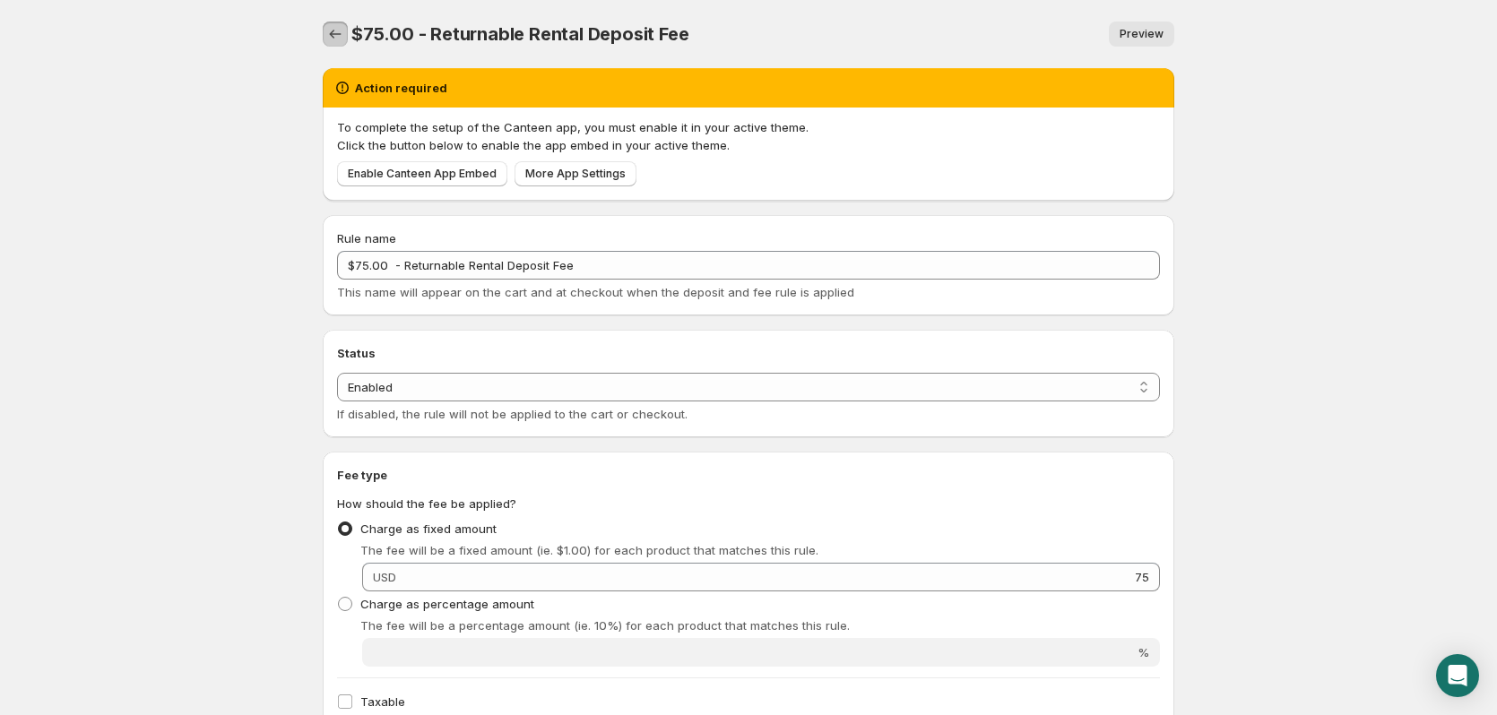
click at [328, 38] on icon "Settings" at bounding box center [335, 34] width 18 height 18
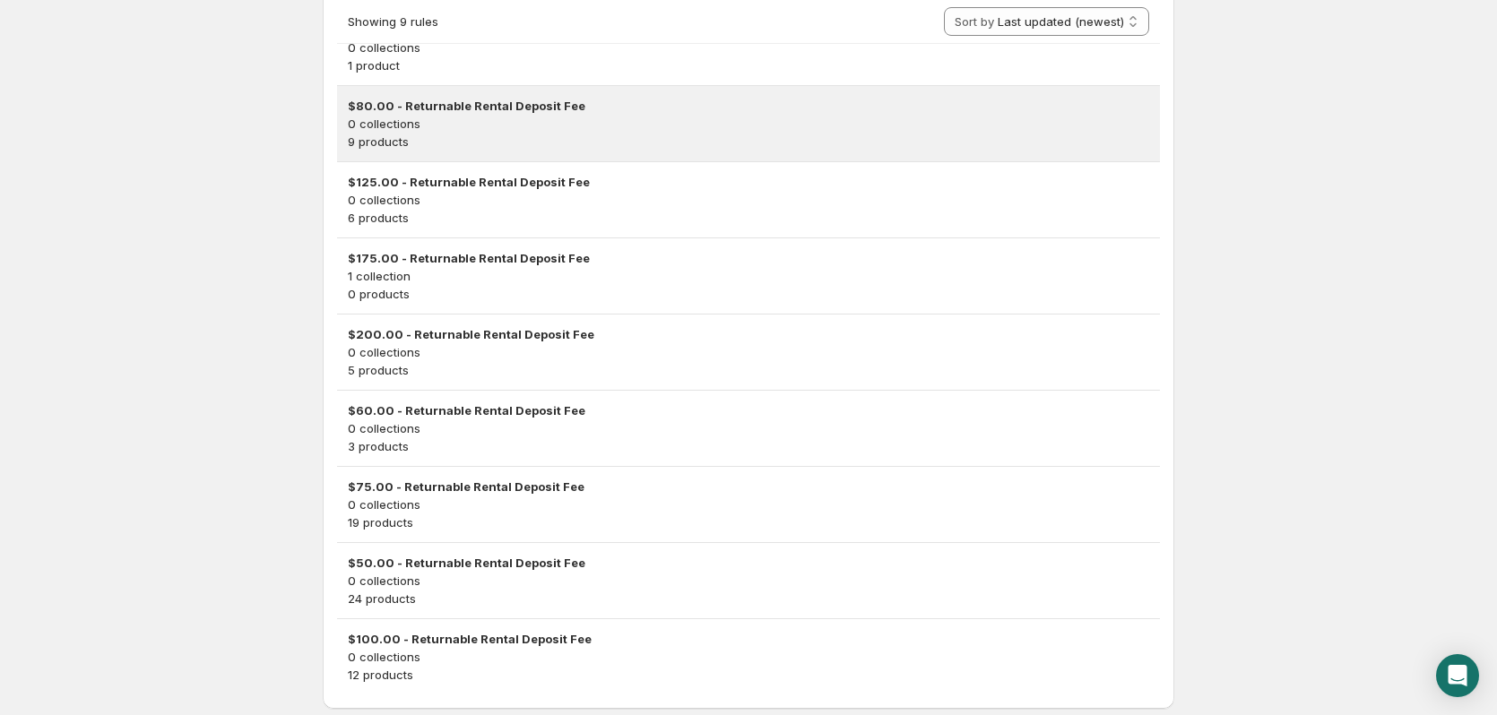
scroll to position [461, 0]
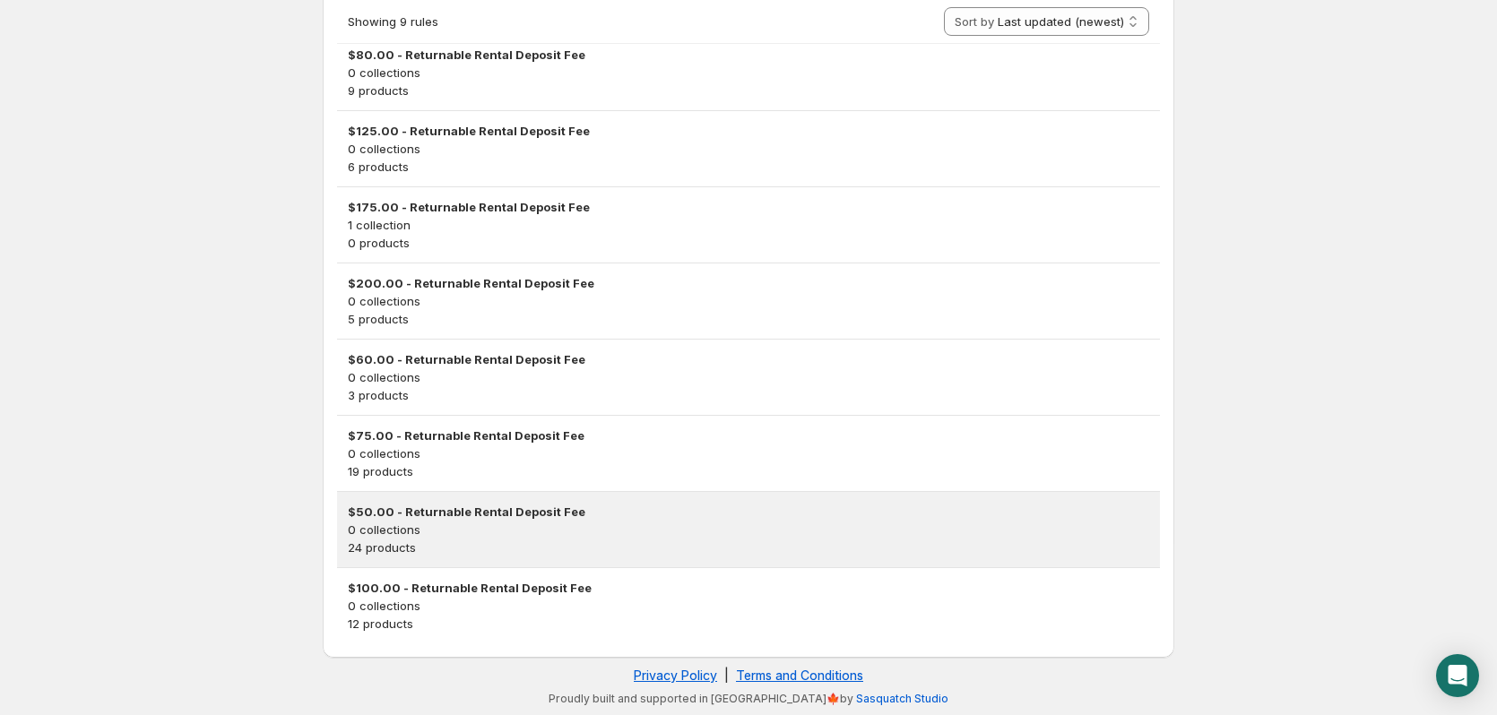
click at [447, 514] on h3 "$50.00 - Returnable Rental Deposit Fee" at bounding box center [748, 512] width 801 height 18
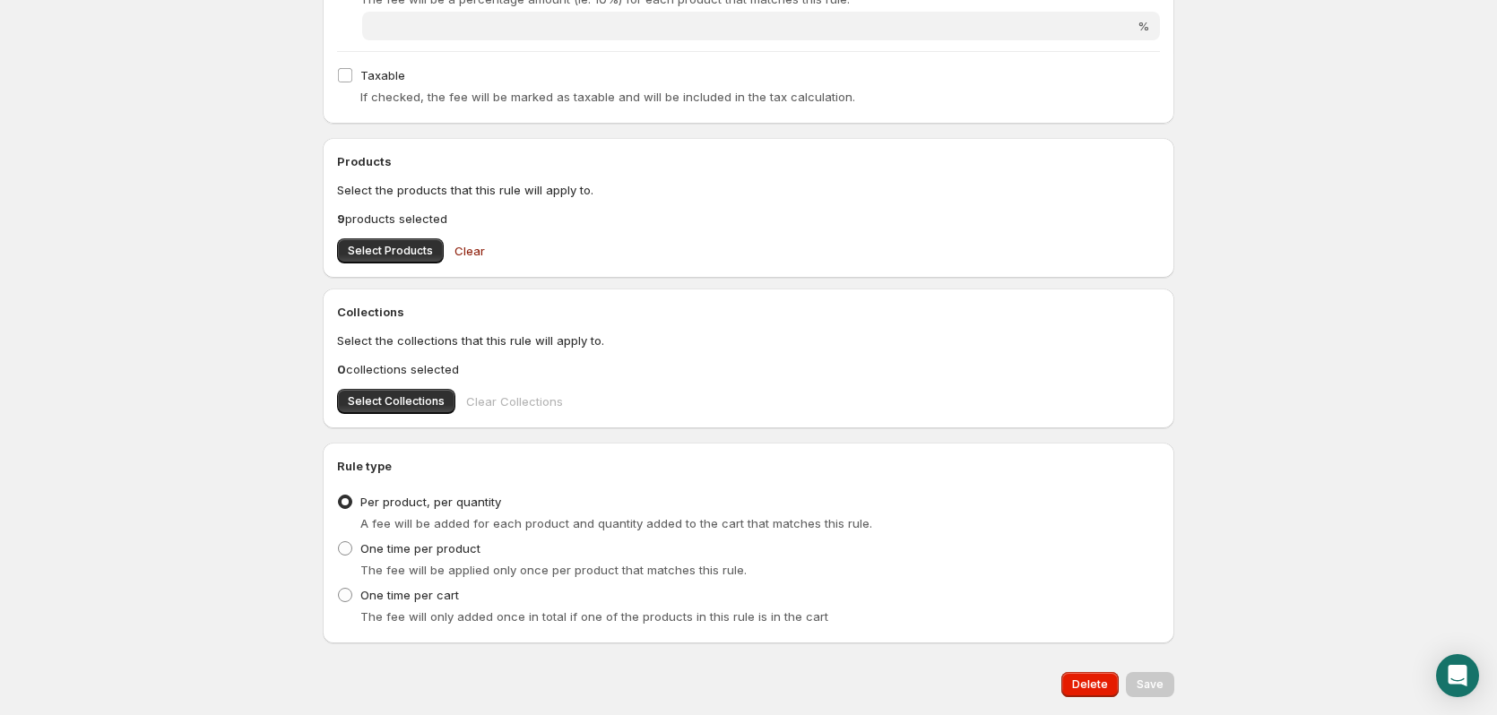
scroll to position [627, 0]
click at [381, 238] on button "Select Products" at bounding box center [390, 250] width 107 height 25
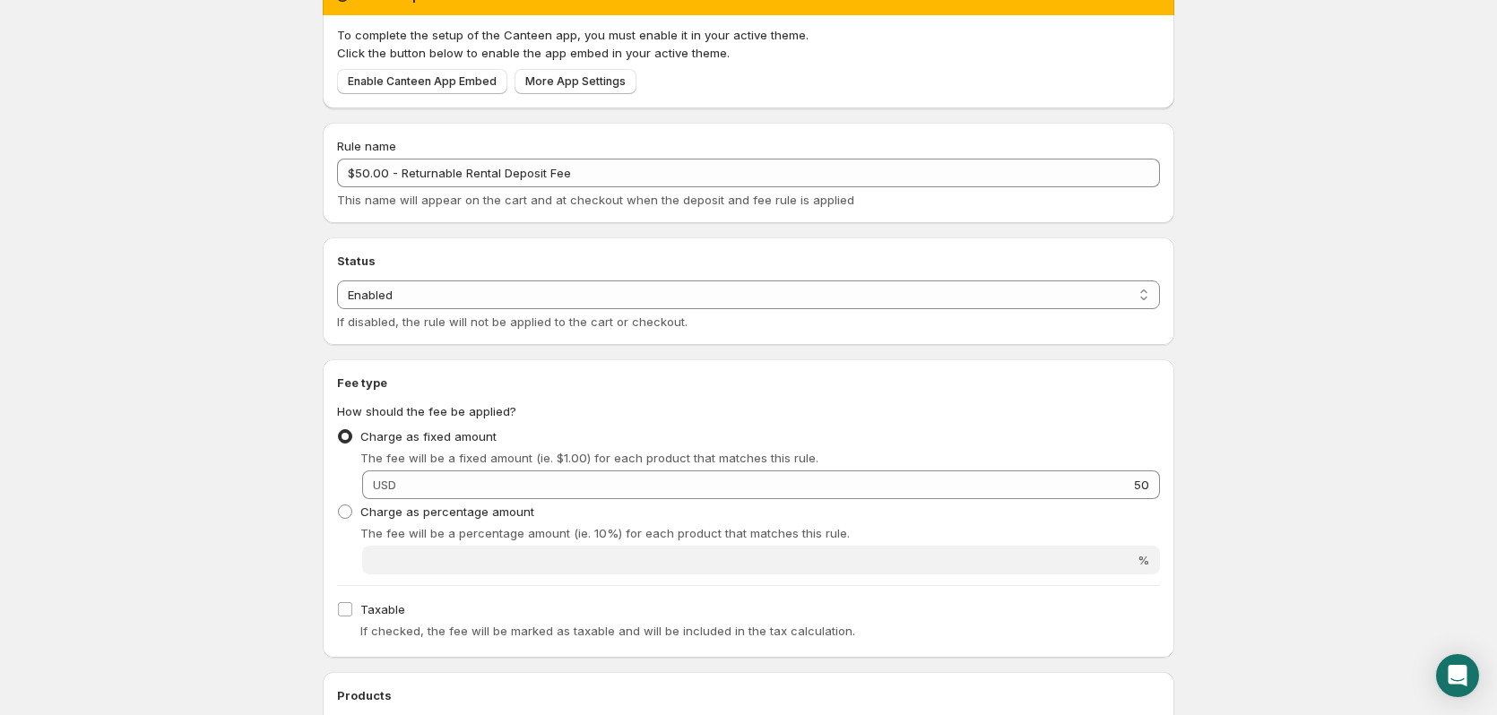
scroll to position [0, 0]
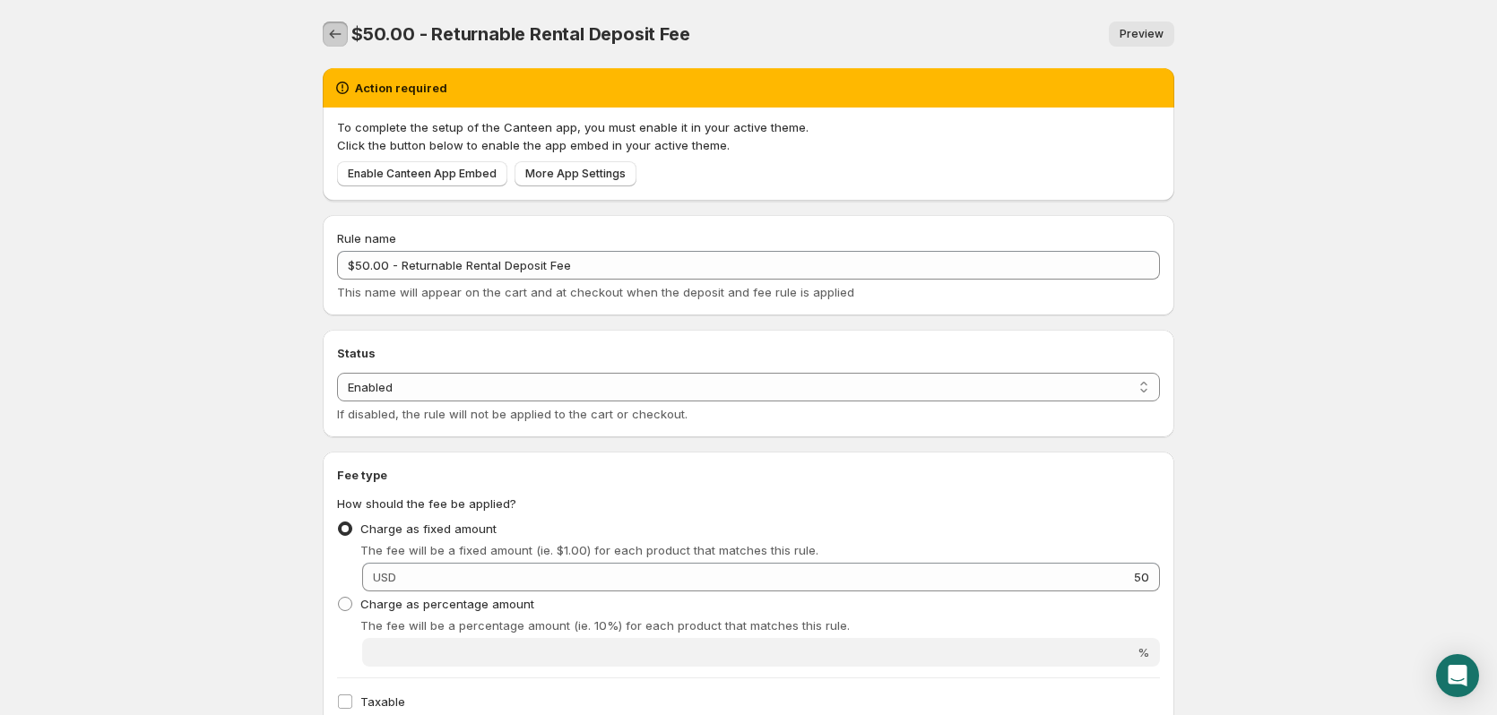
click at [335, 32] on icon "Settings" at bounding box center [335, 34] width 18 height 18
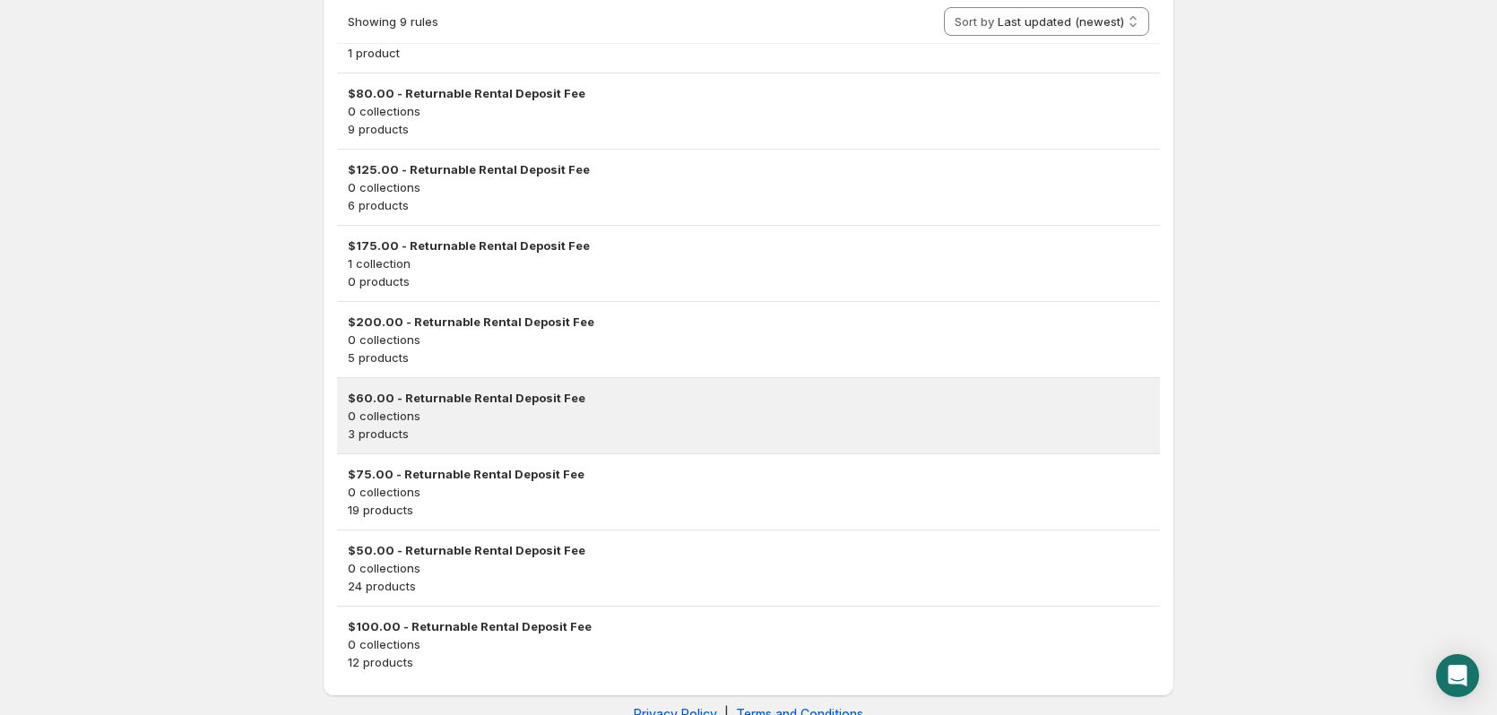
scroll to position [461, 0]
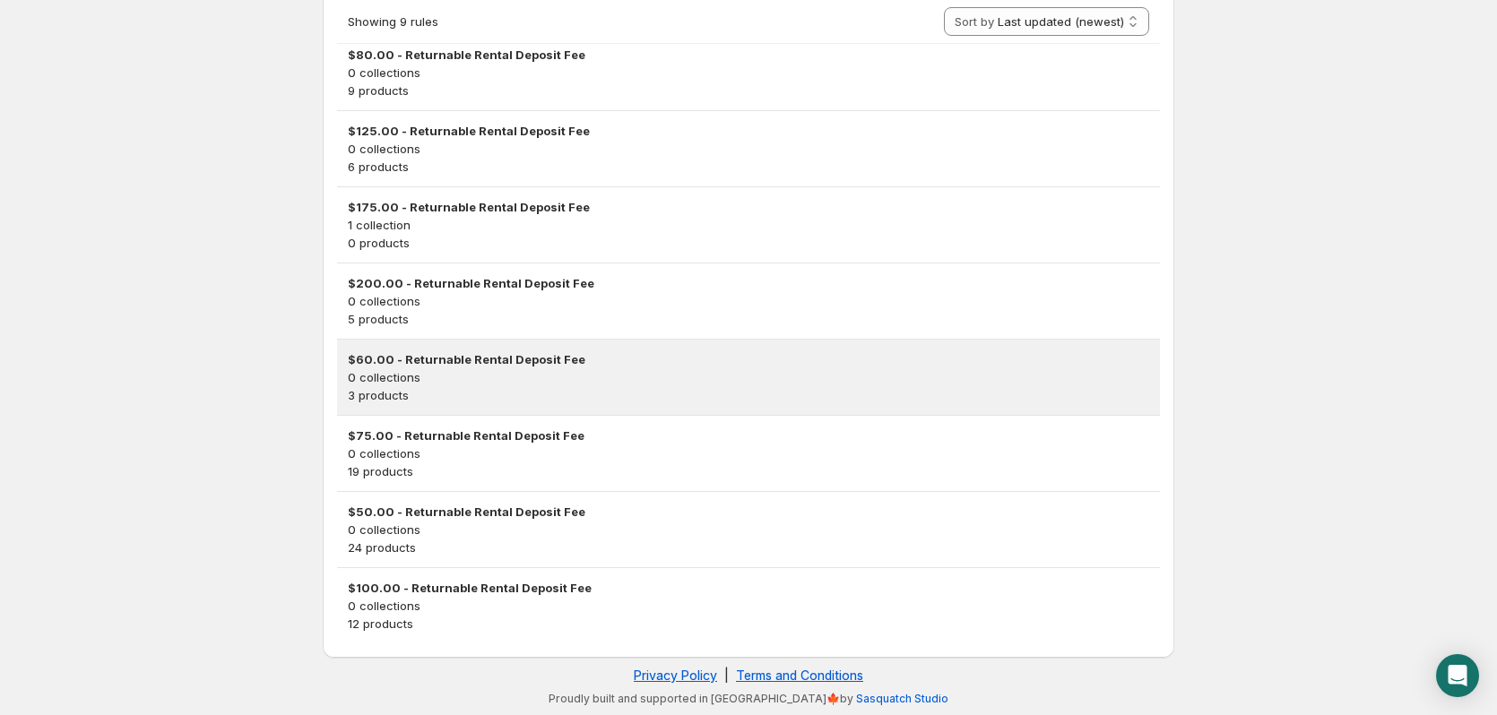
click at [419, 377] on p "0 collections" at bounding box center [748, 377] width 801 height 18
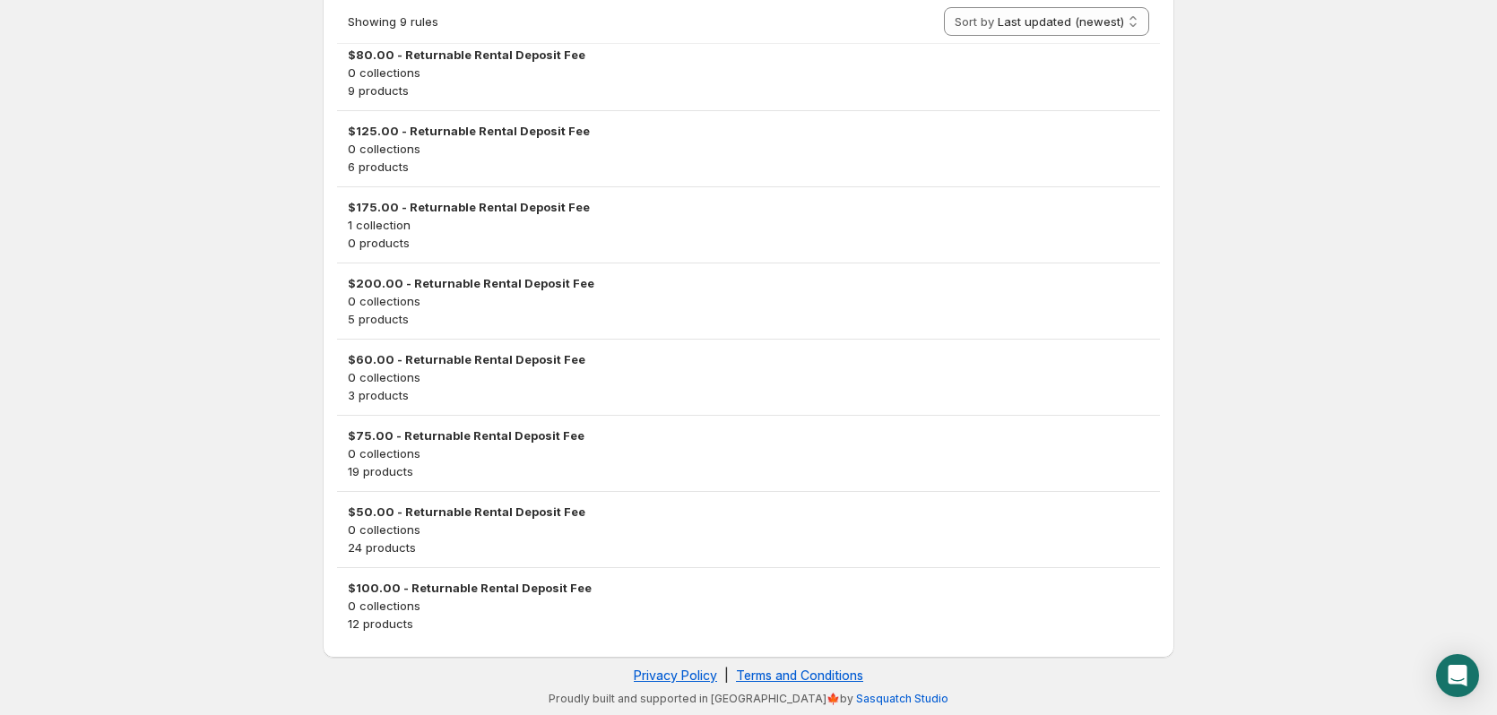
scroll to position [0, 0]
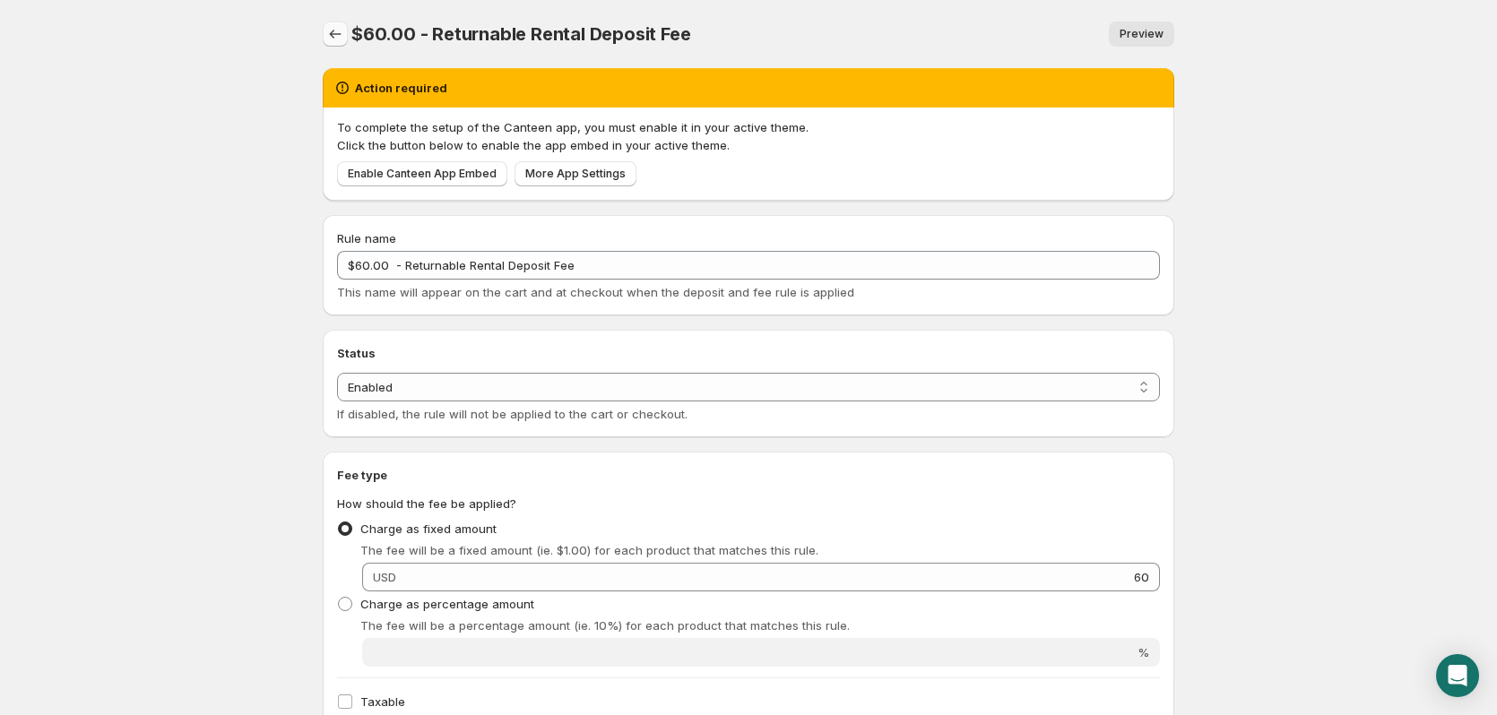
click at [337, 32] on icon "Settings" at bounding box center [335, 34] width 18 height 18
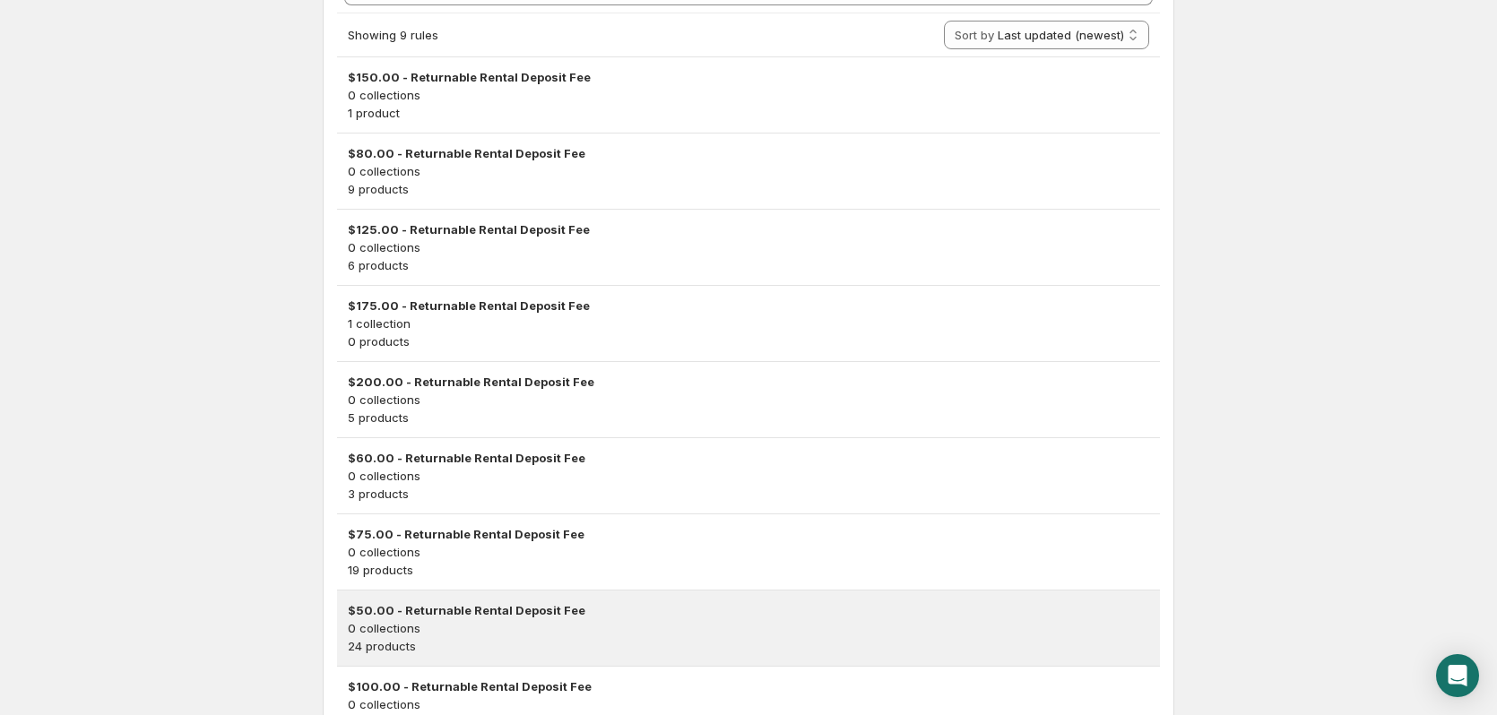
scroll to position [461, 0]
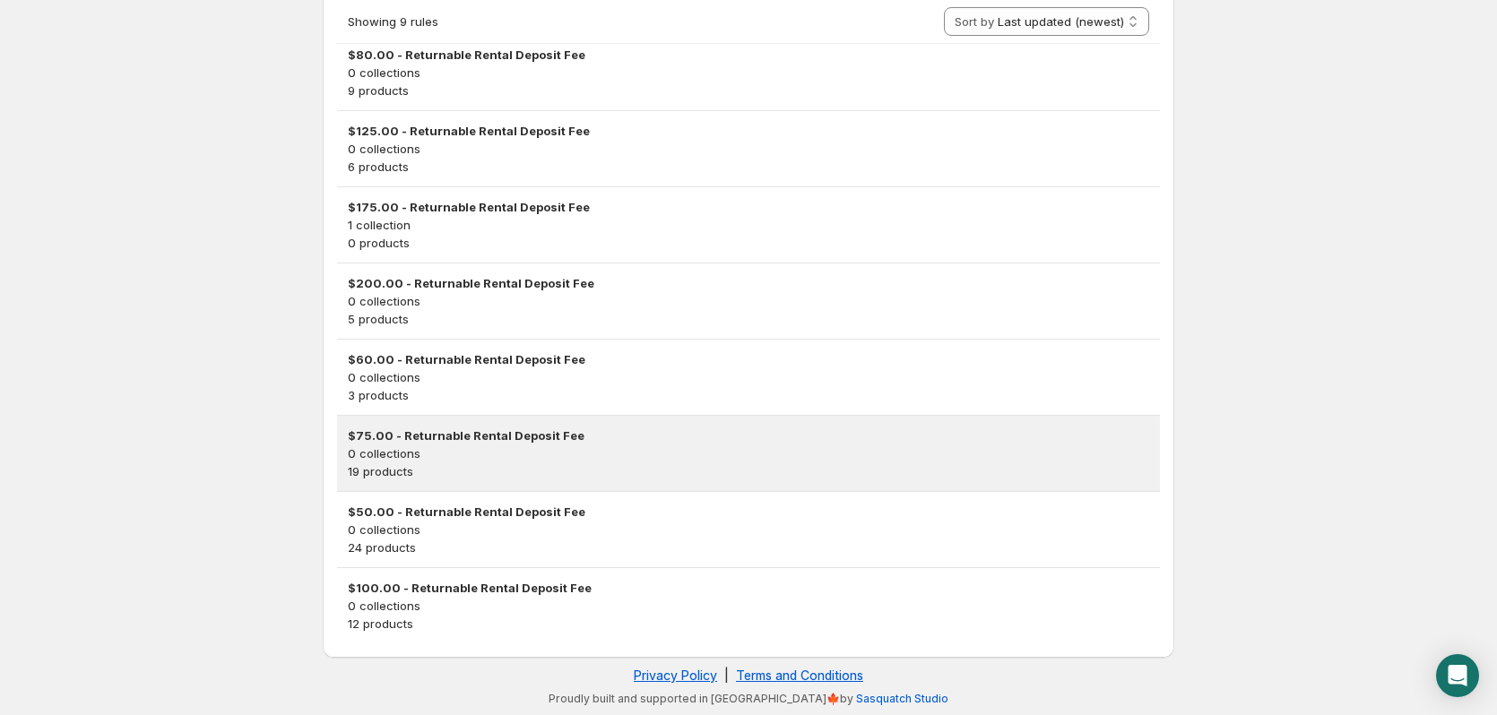
click at [431, 432] on h3 "$75.00 - Returnable Rental Deposit Fee" at bounding box center [748, 436] width 801 height 18
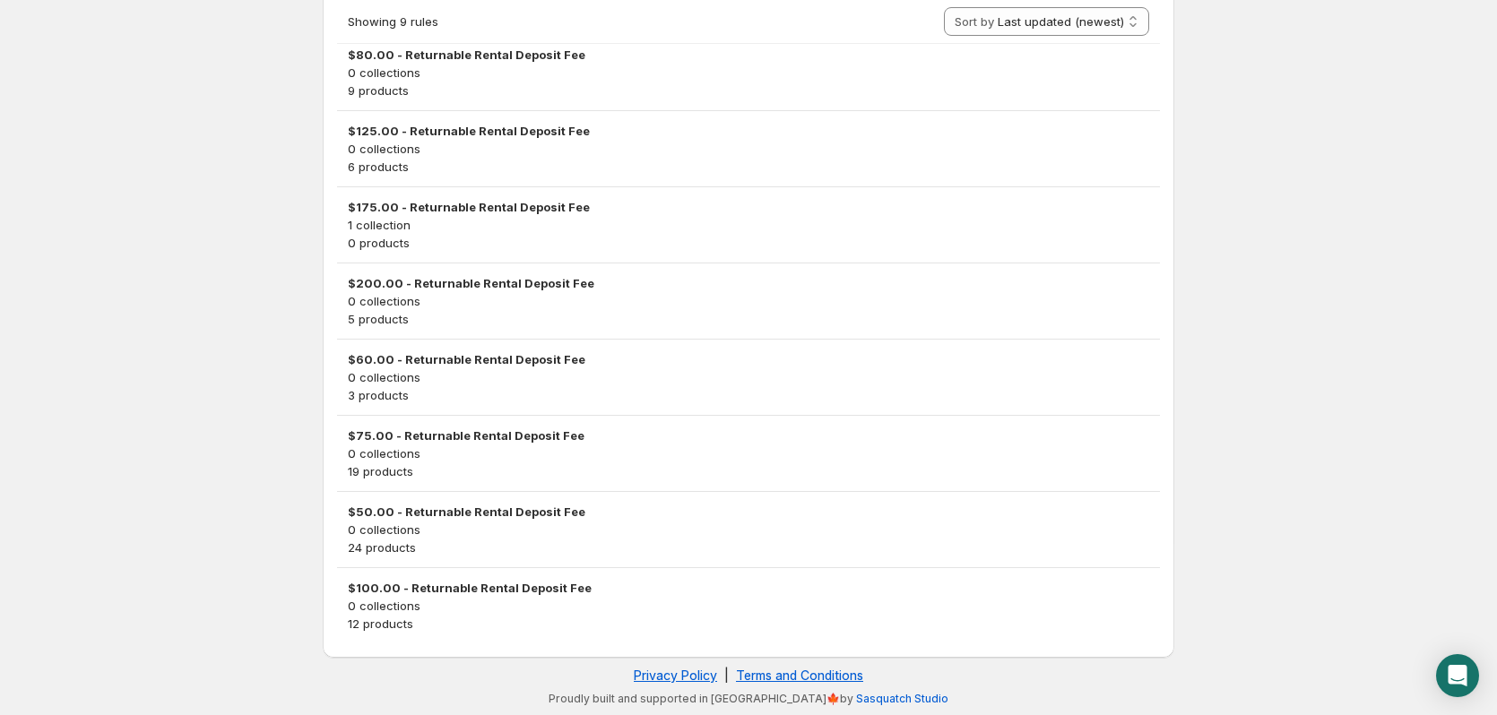
scroll to position [0, 0]
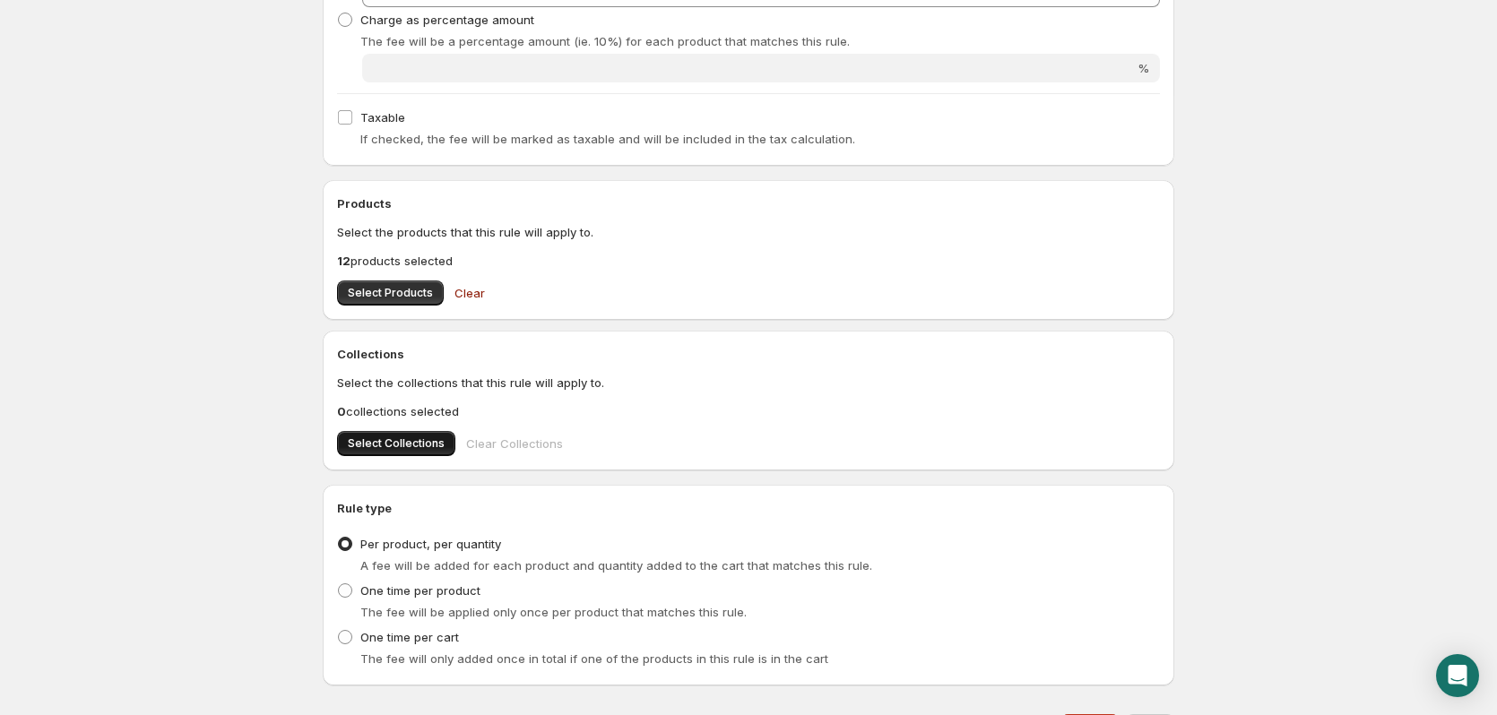
scroll to position [680, 0]
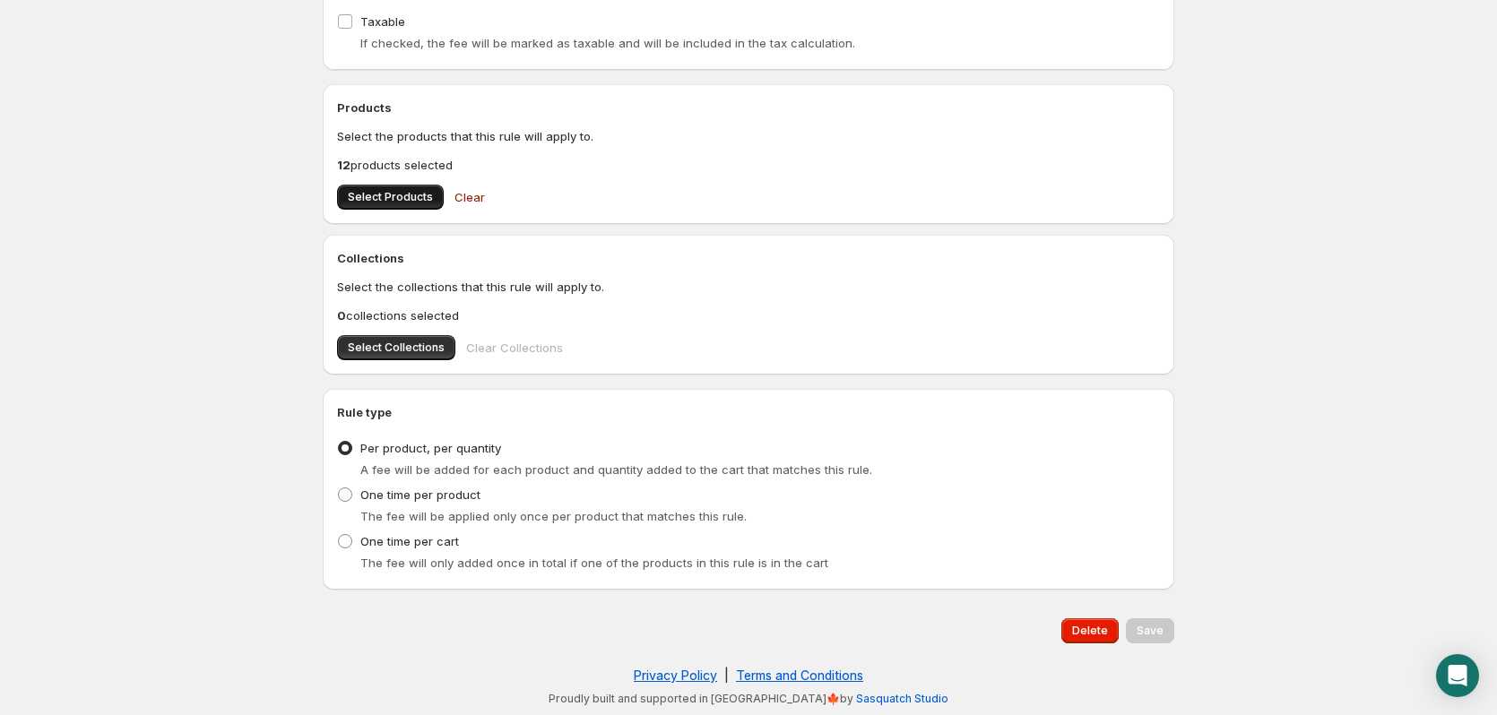
click at [387, 191] on span "Select Products" at bounding box center [390, 197] width 85 height 14
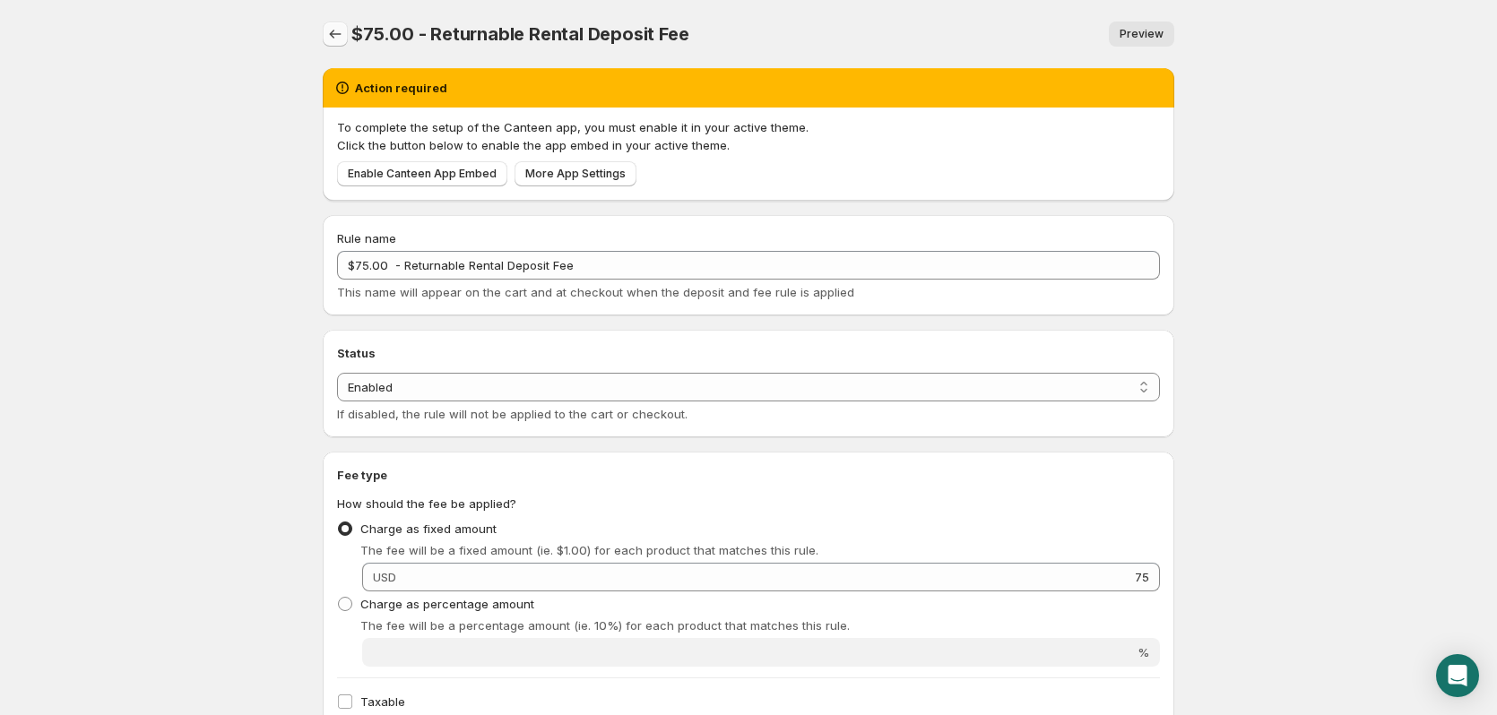
click at [328, 34] on icon "Settings" at bounding box center [335, 34] width 18 height 18
